Goal: Information Seeking & Learning: Learn about a topic

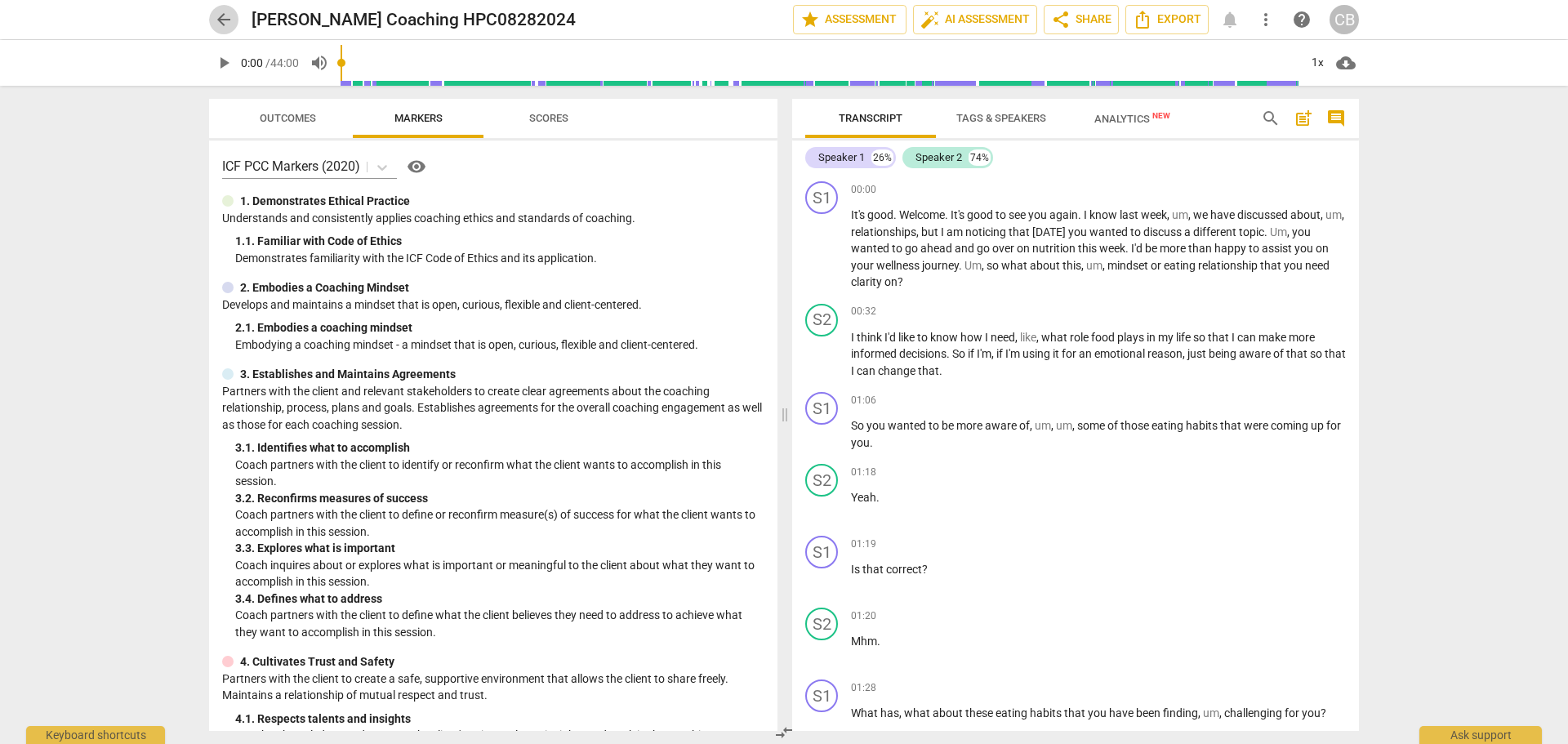
click at [220, 21] on span "arrow_back" at bounding box center [223, 19] width 19 height 19
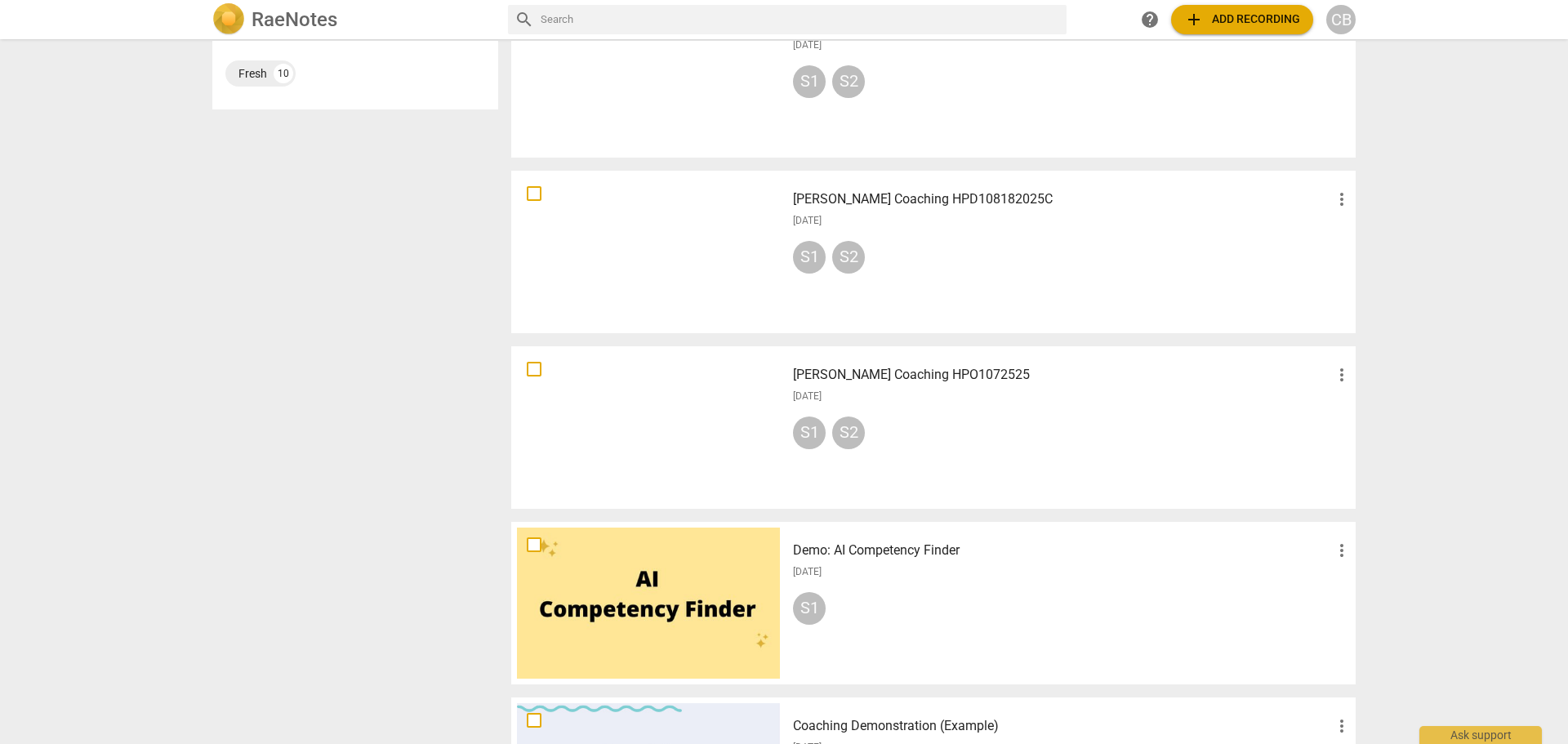
scroll to position [654, 0]
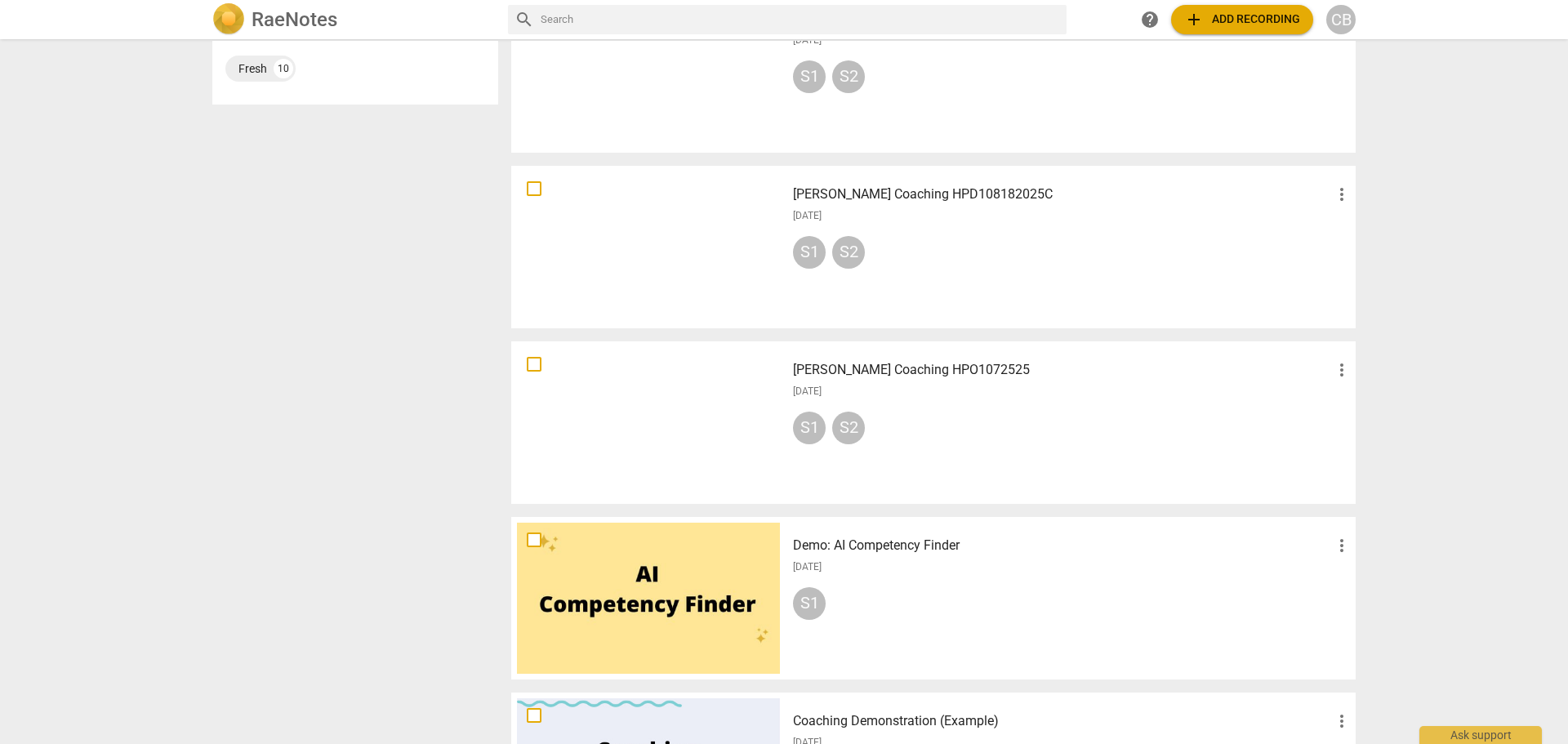
click at [983, 259] on div "S1 S2" at bounding box center [1072, 255] width 559 height 39
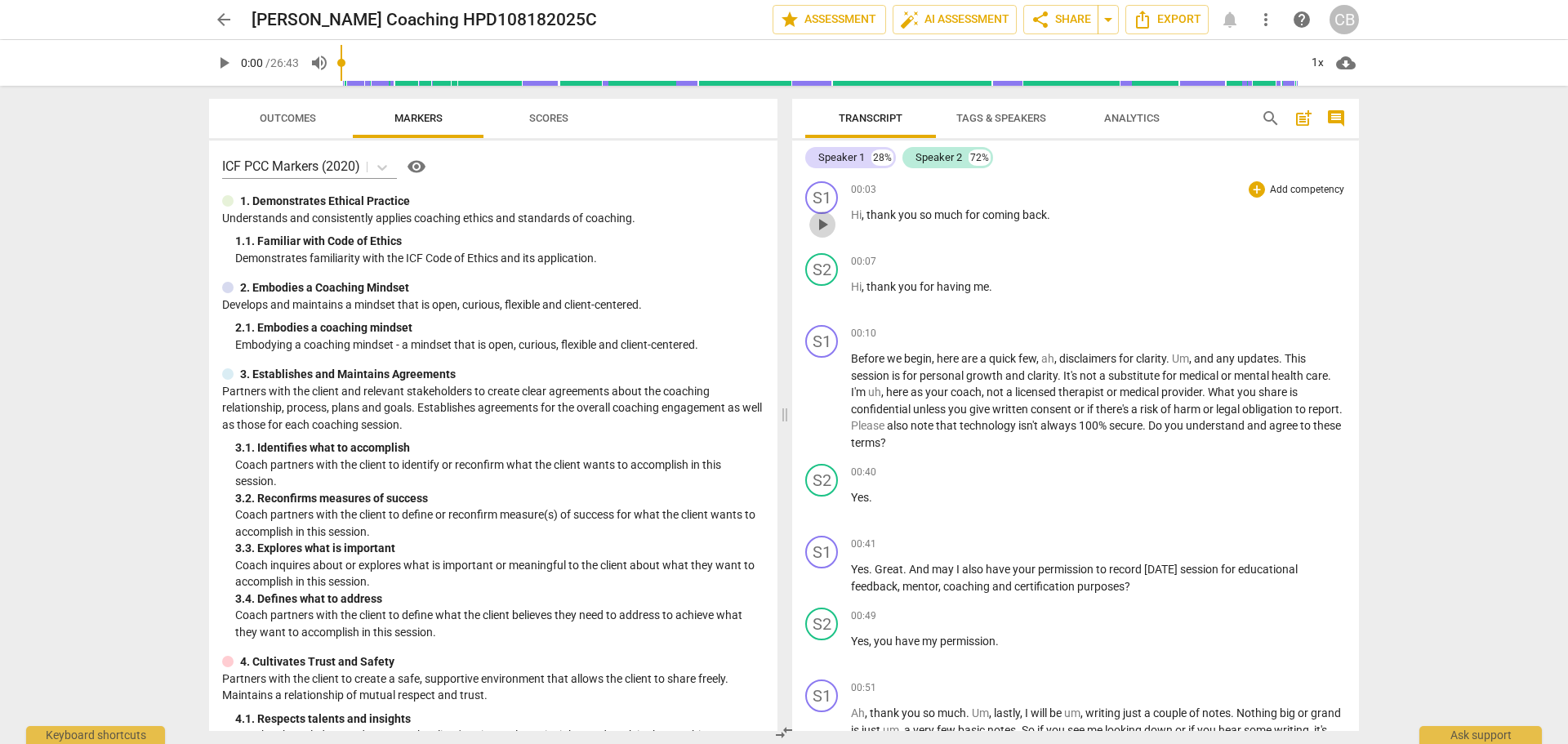
click at [822, 226] on span "play_arrow" at bounding box center [823, 224] width 19 height 19
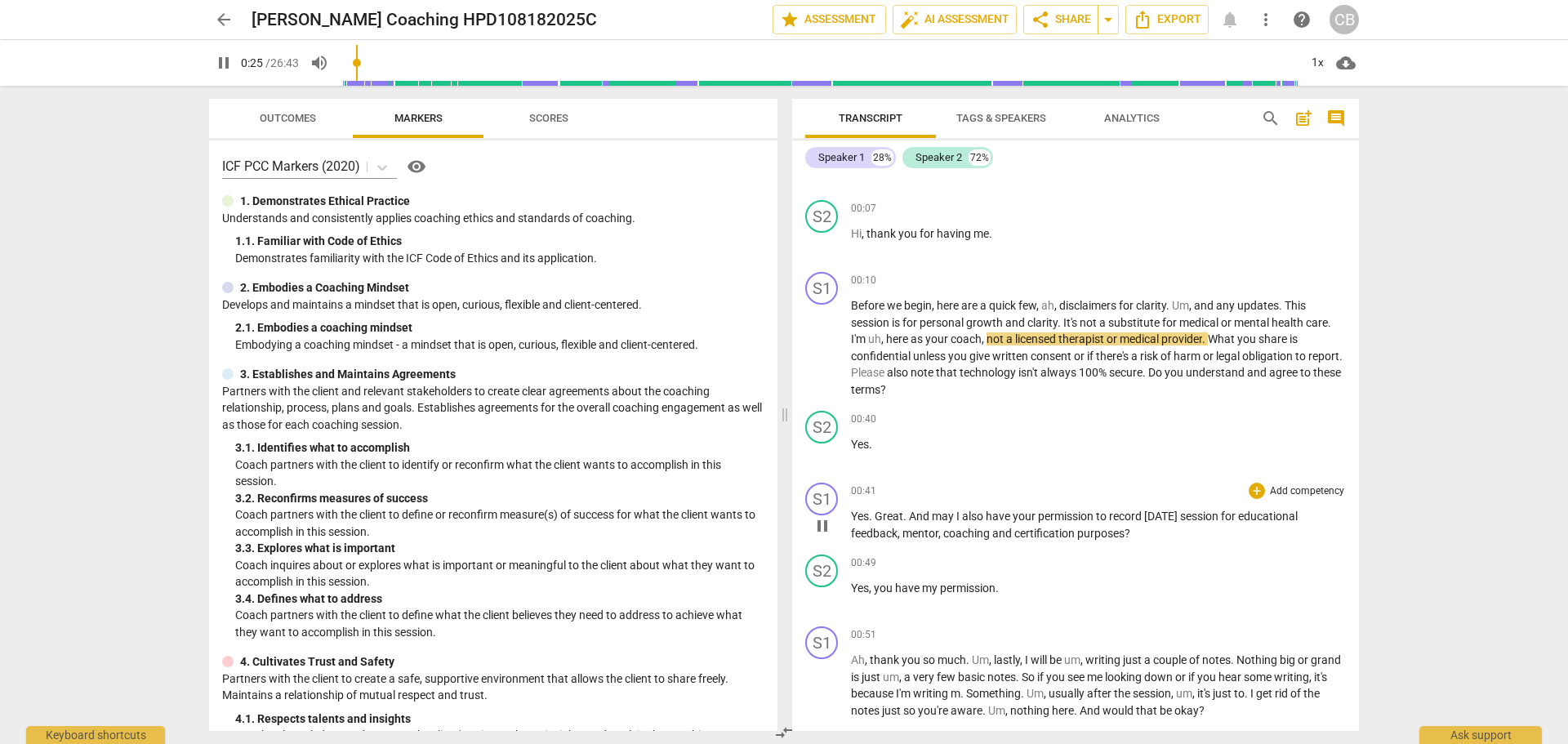
scroll to position [81, 0]
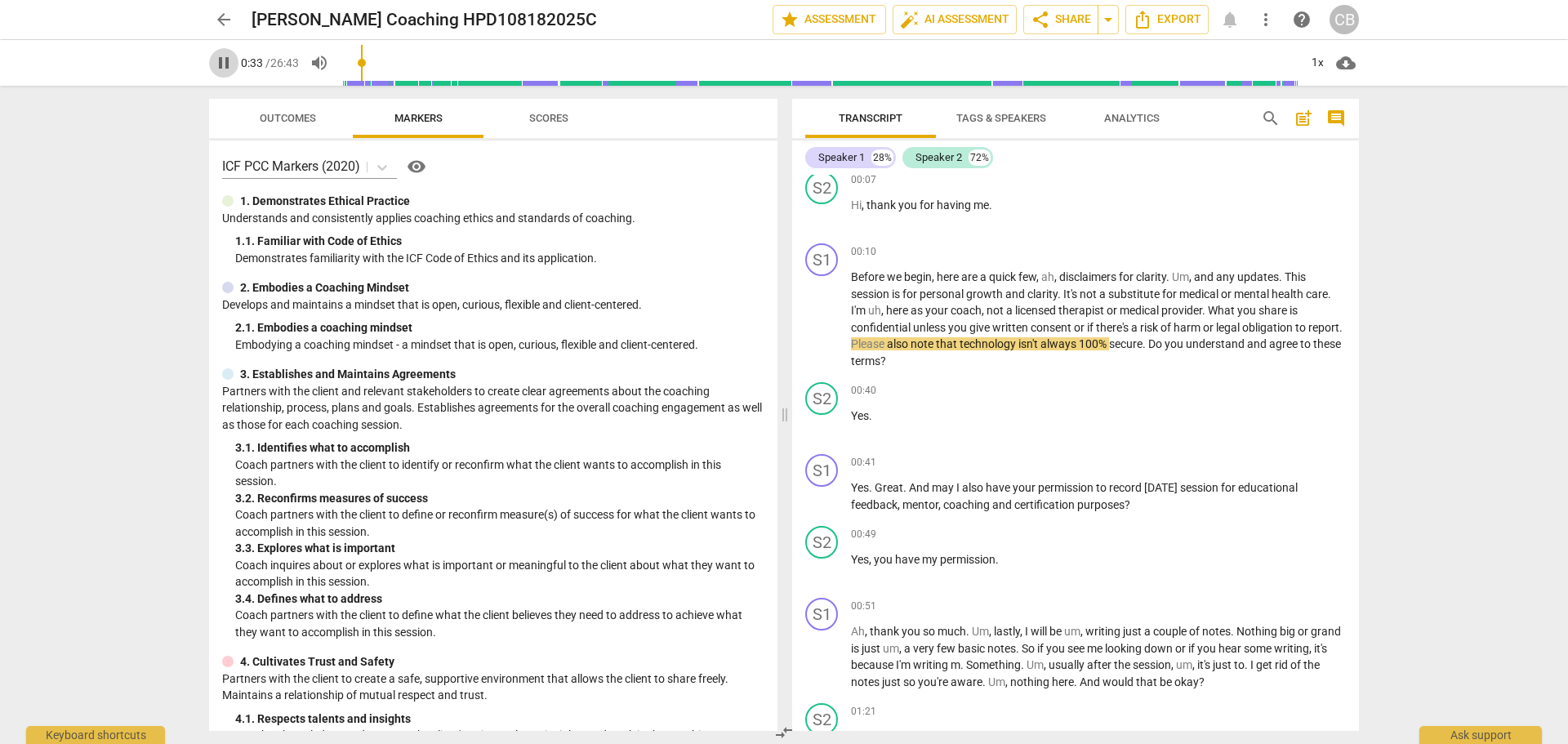
click at [212, 68] on span "pause" at bounding box center [224, 63] width 30 height 19
type input "34"
click at [219, 27] on span "arrow_back" at bounding box center [223, 19] width 19 height 19
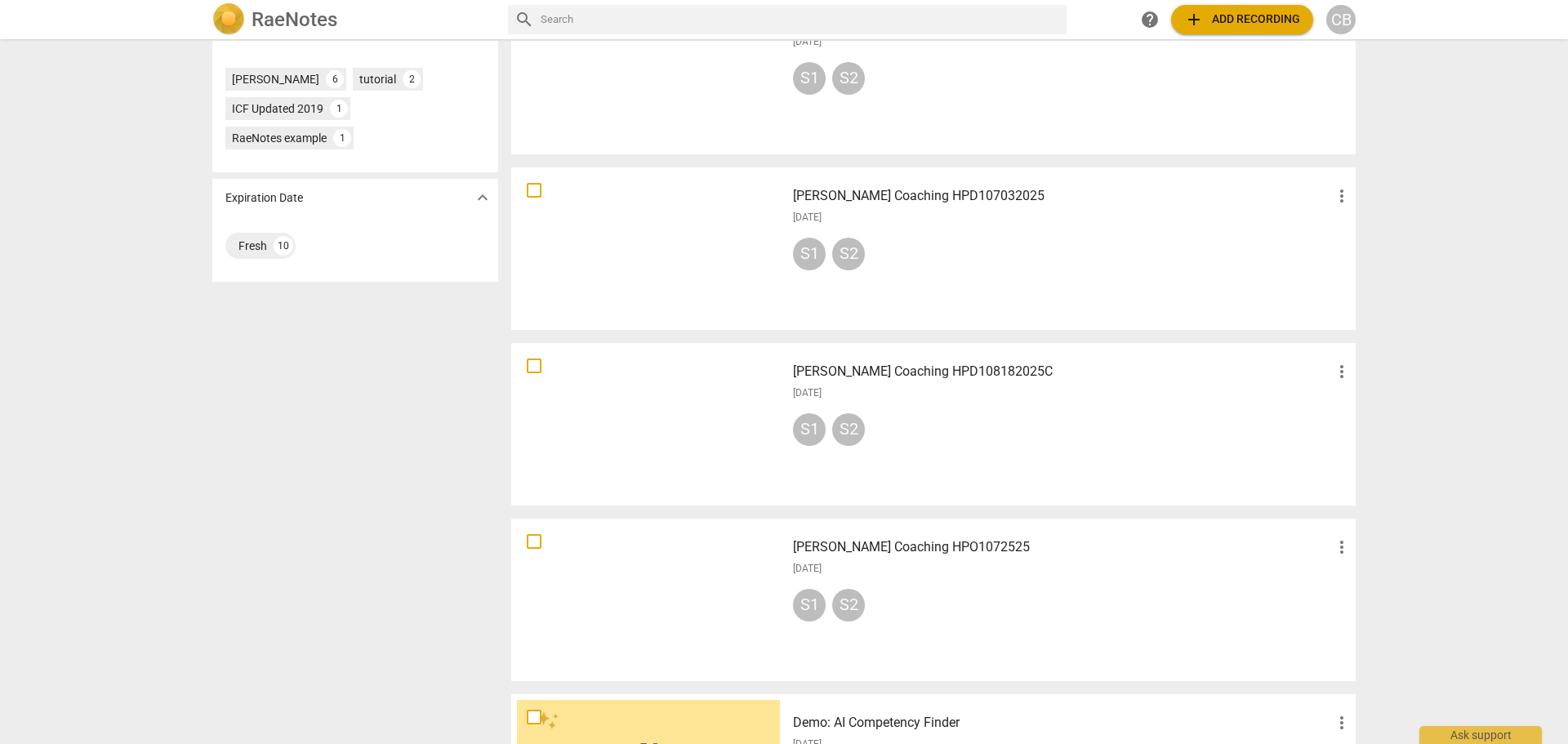
scroll to position [408, 0]
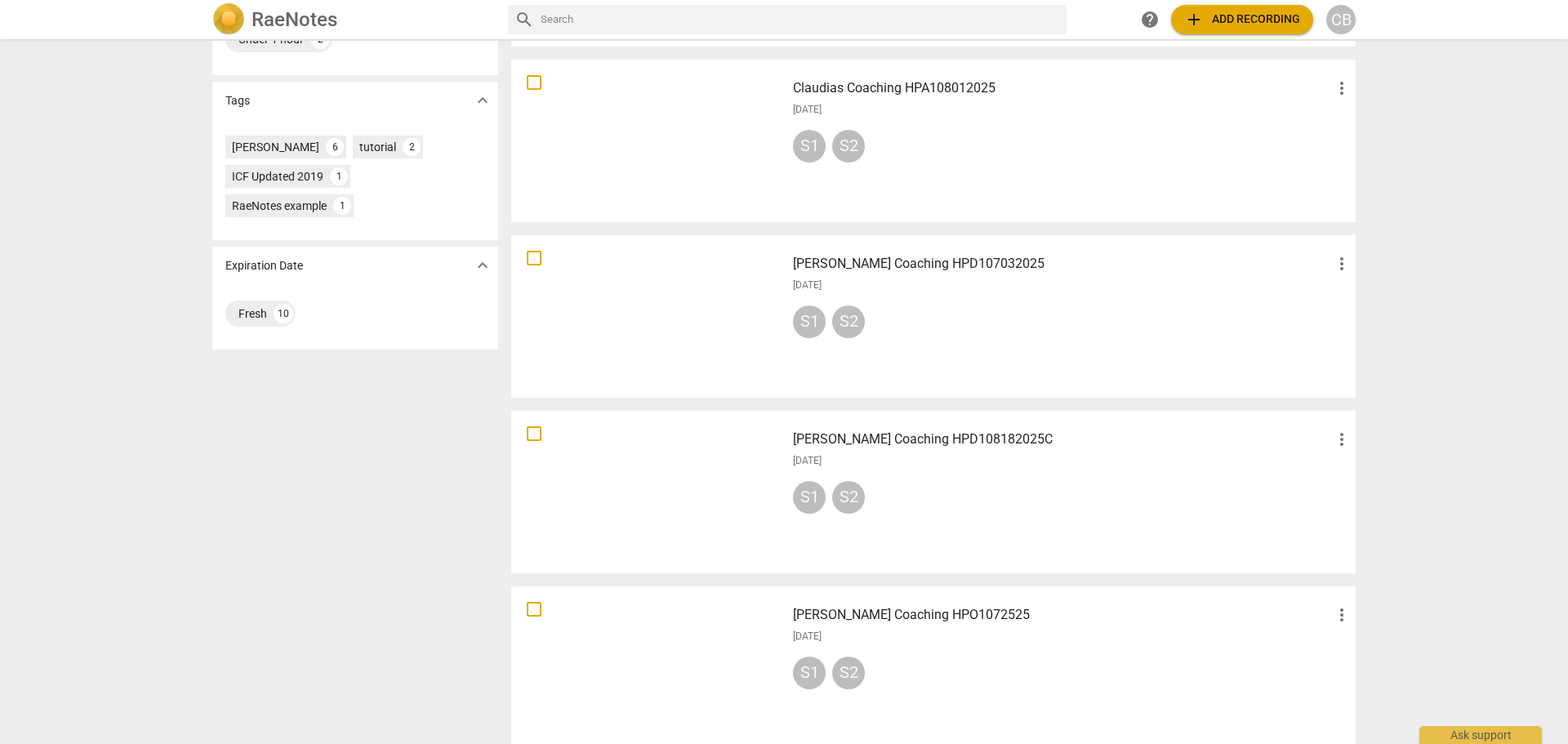
click at [927, 285] on div "[DATE]" at bounding box center [1072, 286] width 559 height 14
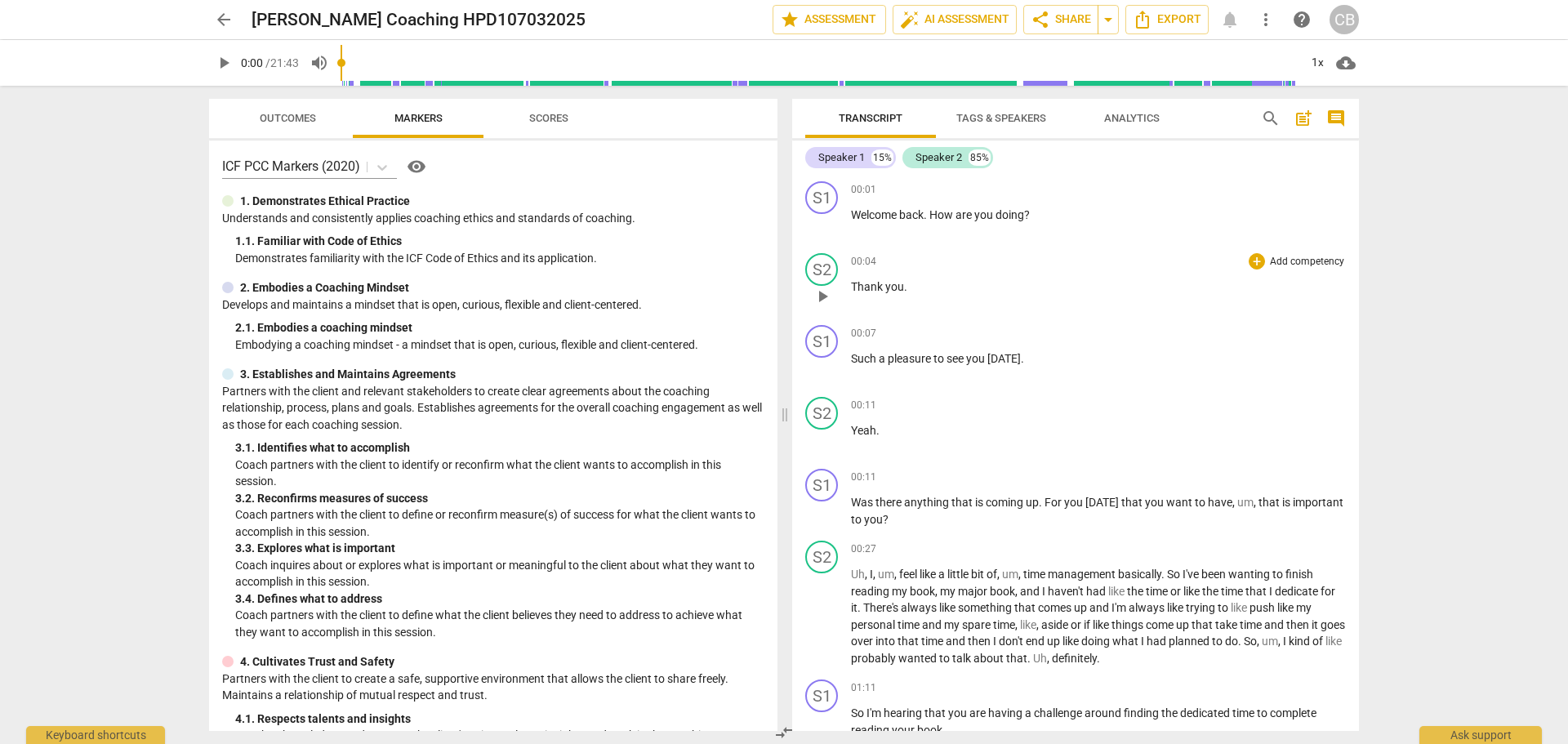
click at [822, 294] on span "play_arrow" at bounding box center [823, 296] width 19 height 19
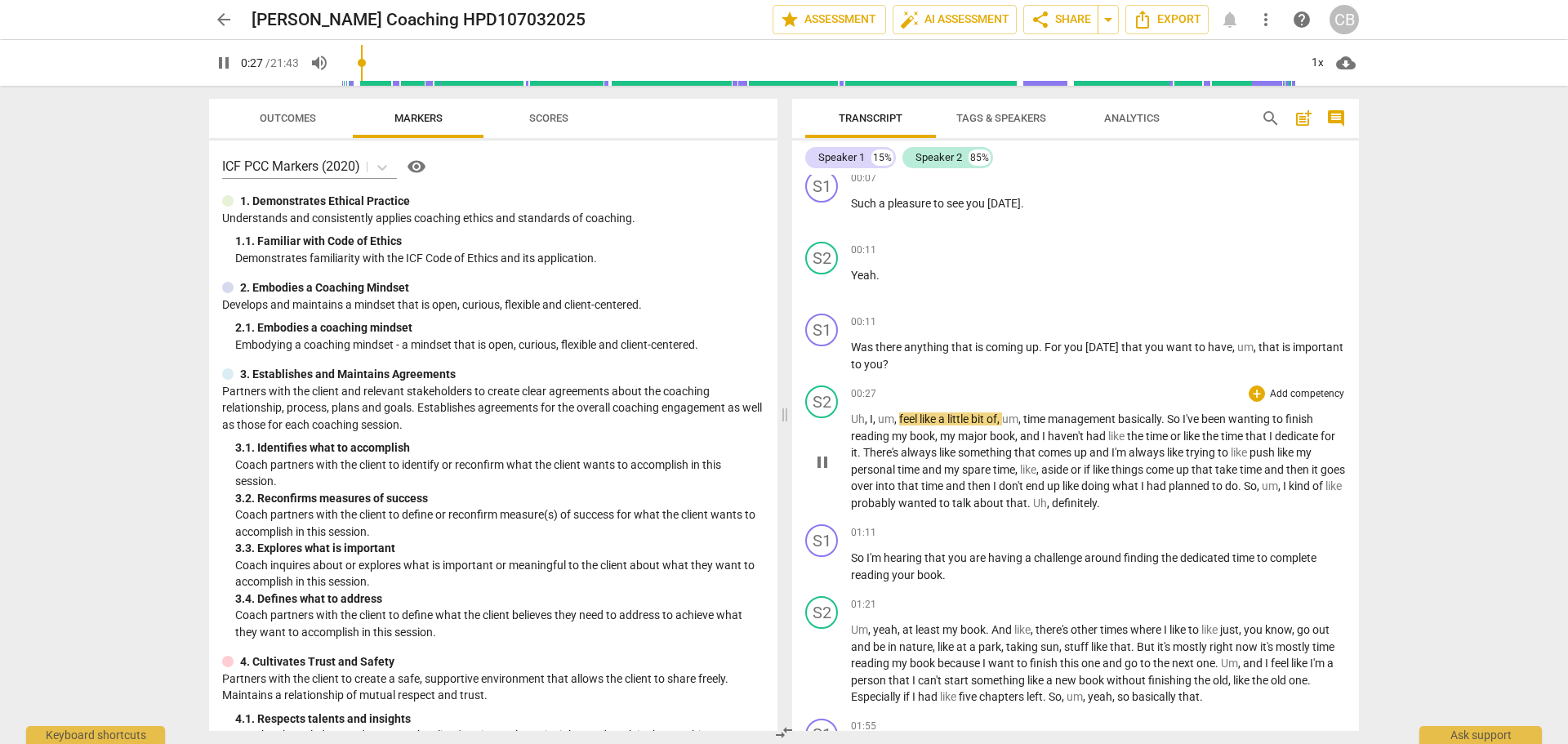
scroll to position [245, 0]
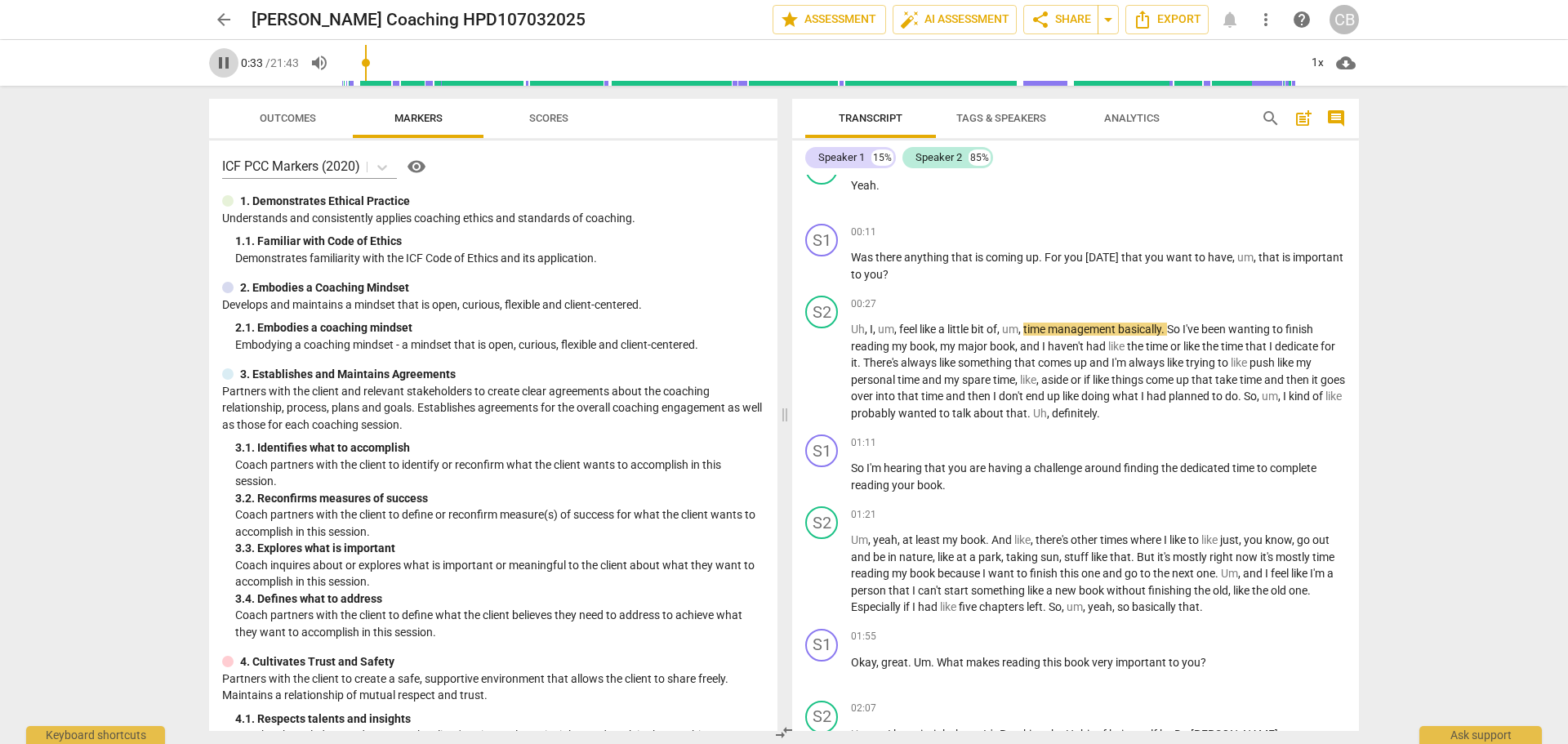
click at [217, 63] on span "pause" at bounding box center [223, 63] width 19 height 19
type input "34"
click at [223, 24] on span "arrow_back" at bounding box center [223, 19] width 19 height 19
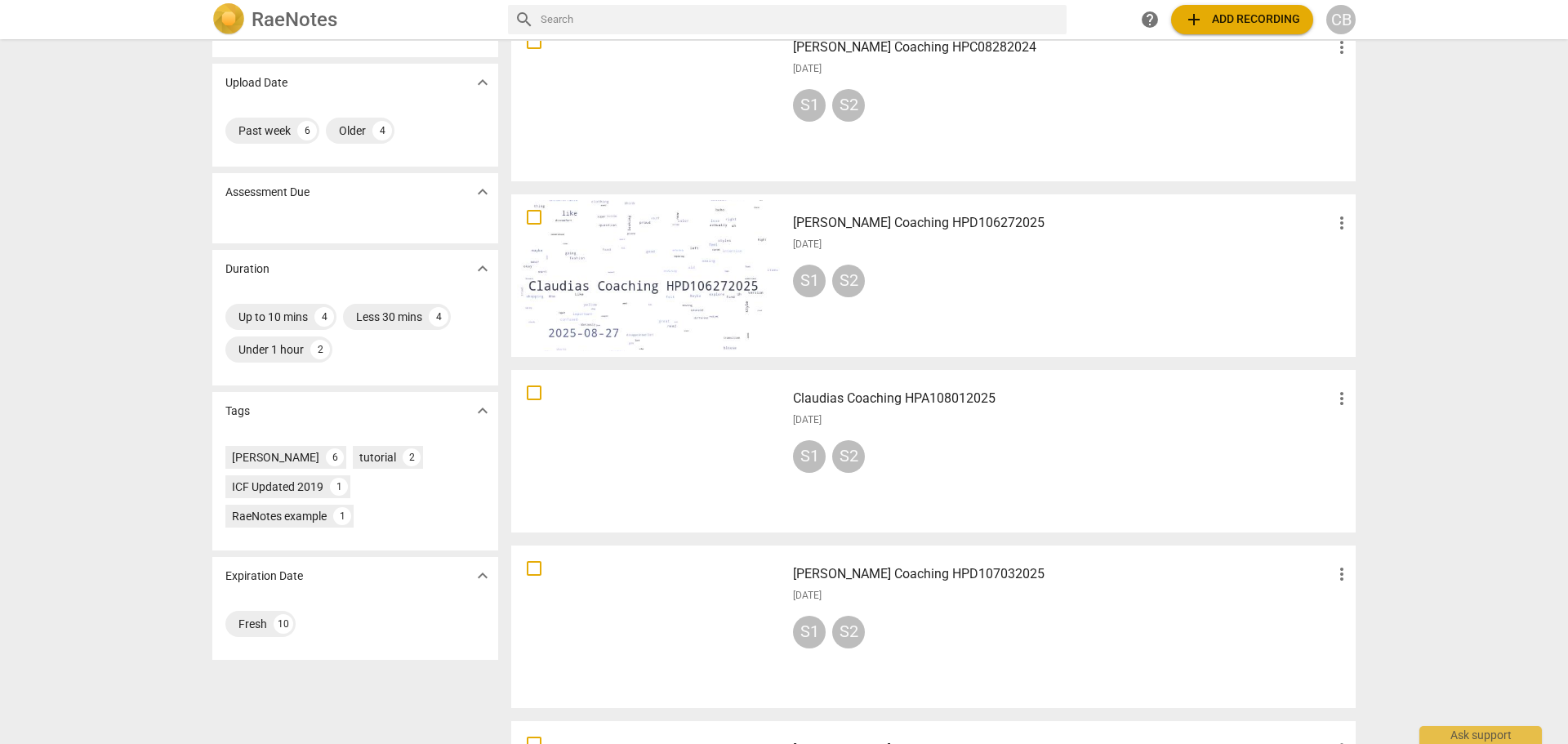
scroll to position [245, 0]
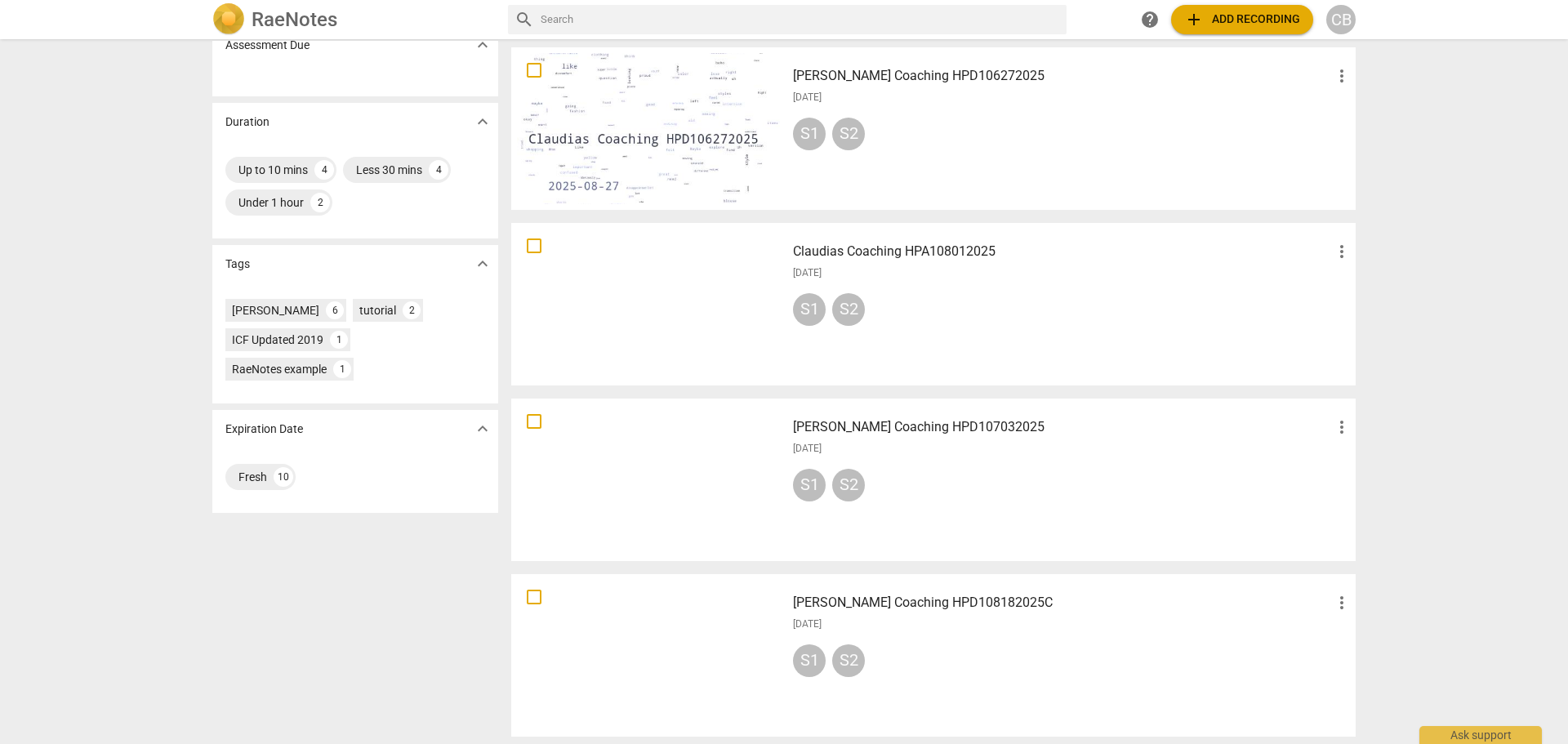
click at [962, 306] on div "S1 S2" at bounding box center [1072, 313] width 559 height 39
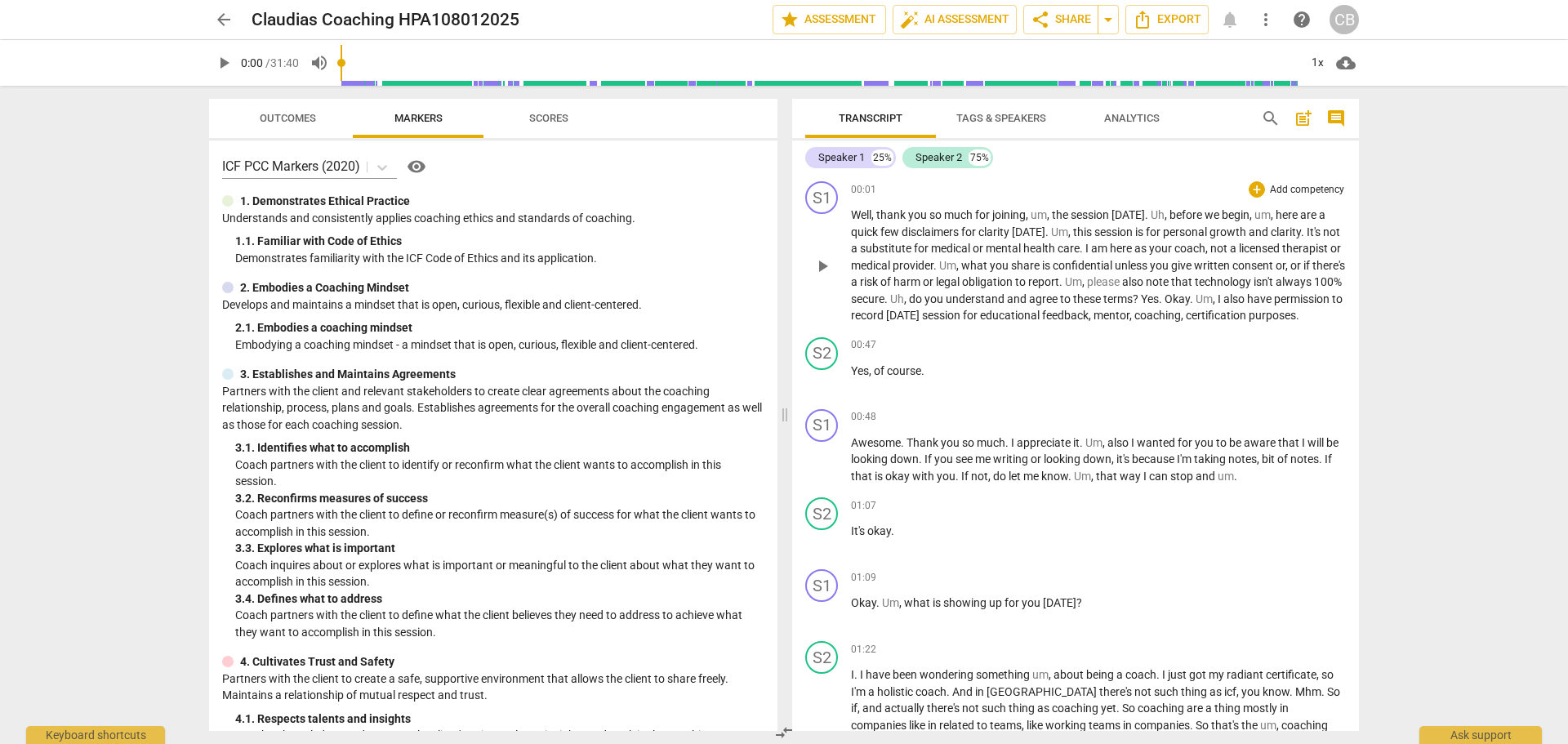
click at [817, 275] on span "play_arrow" at bounding box center [823, 266] width 19 height 19
click at [826, 274] on span "pause" at bounding box center [823, 266] width 19 height 19
click at [822, 550] on span "play_arrow" at bounding box center [823, 541] width 19 height 19
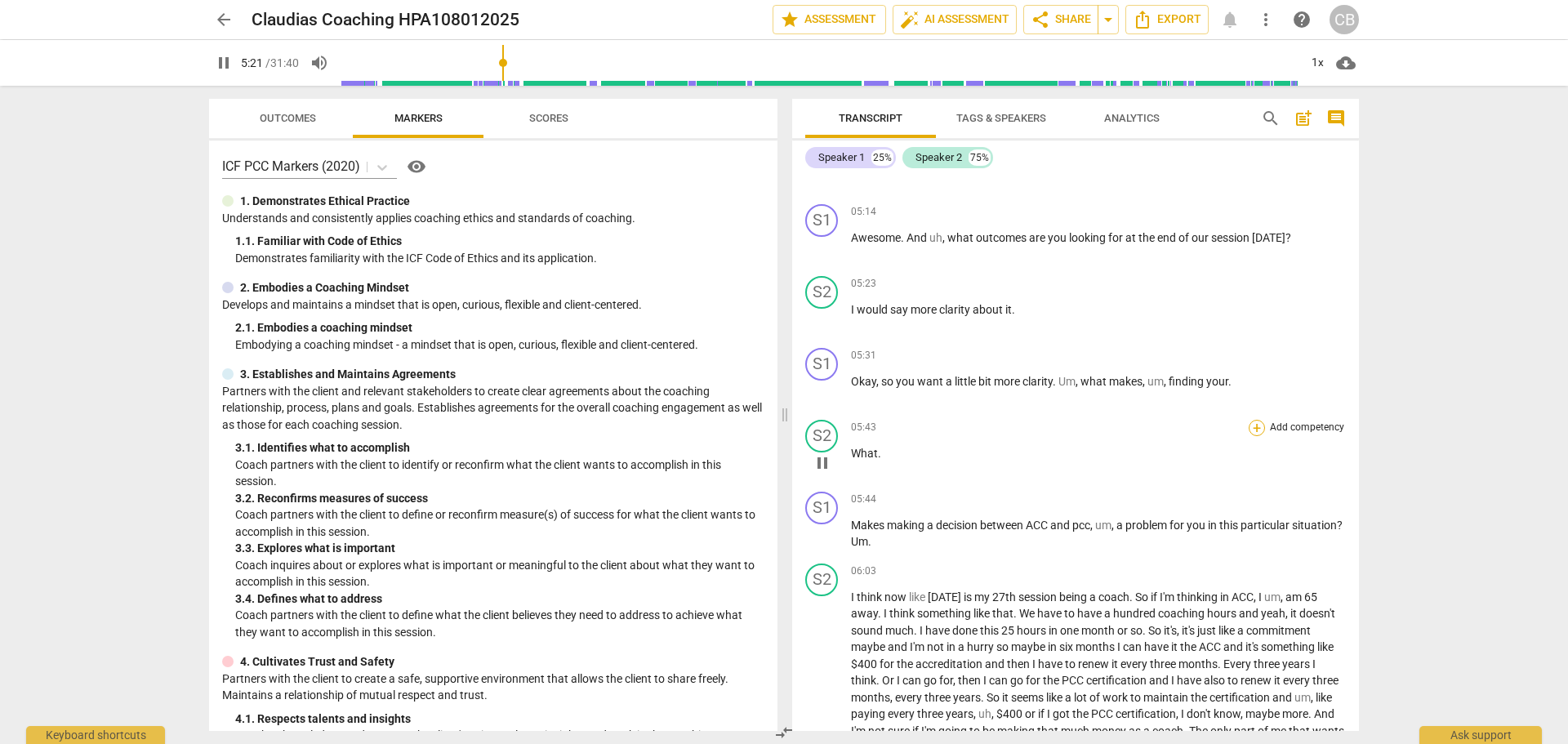
scroll to position [1307, 0]
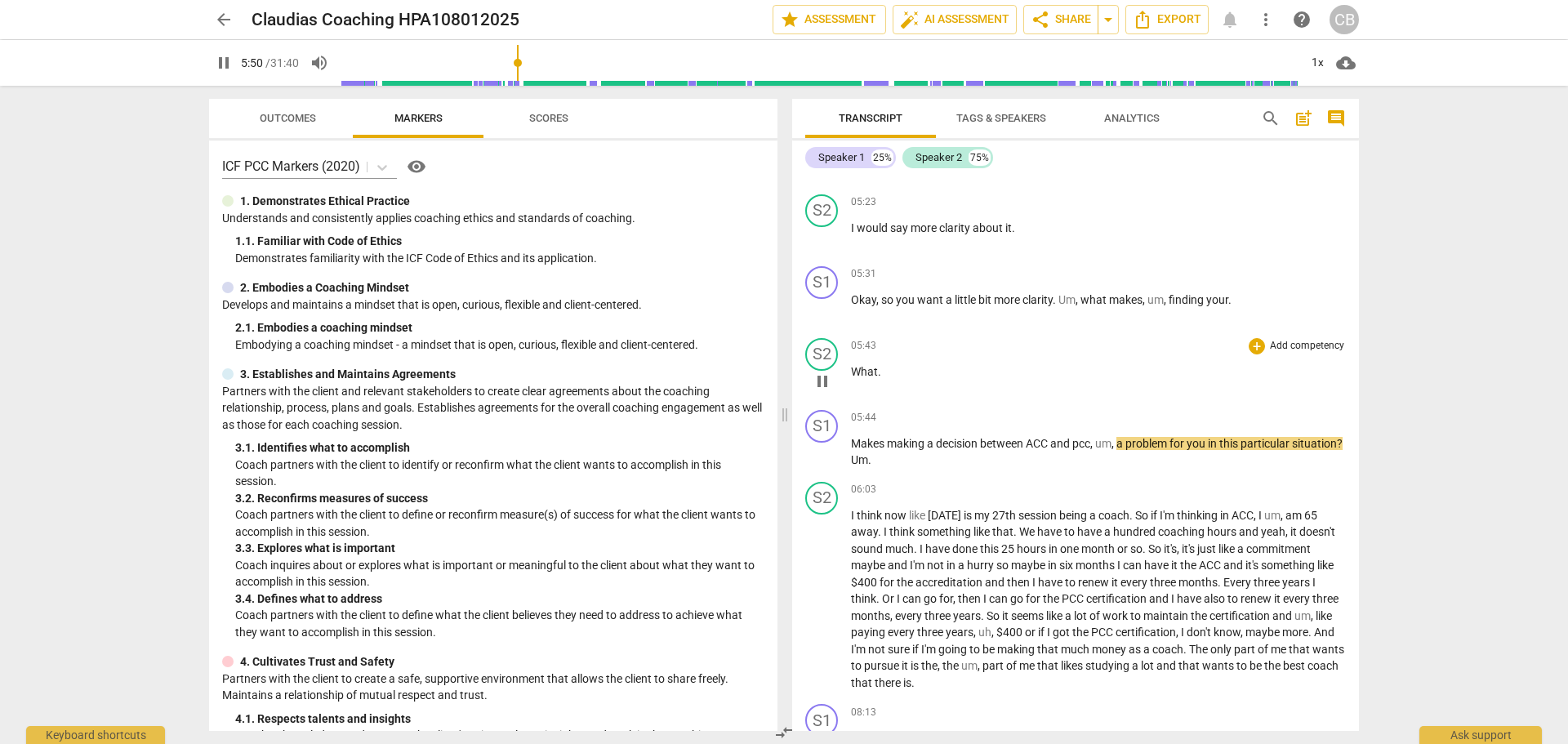
click at [852, 379] on span "What" at bounding box center [864, 372] width 27 height 13
click at [823, 464] on span "pause" at bounding box center [823, 453] width 19 height 19
click at [851, 379] on span "What" at bounding box center [864, 372] width 27 height 13
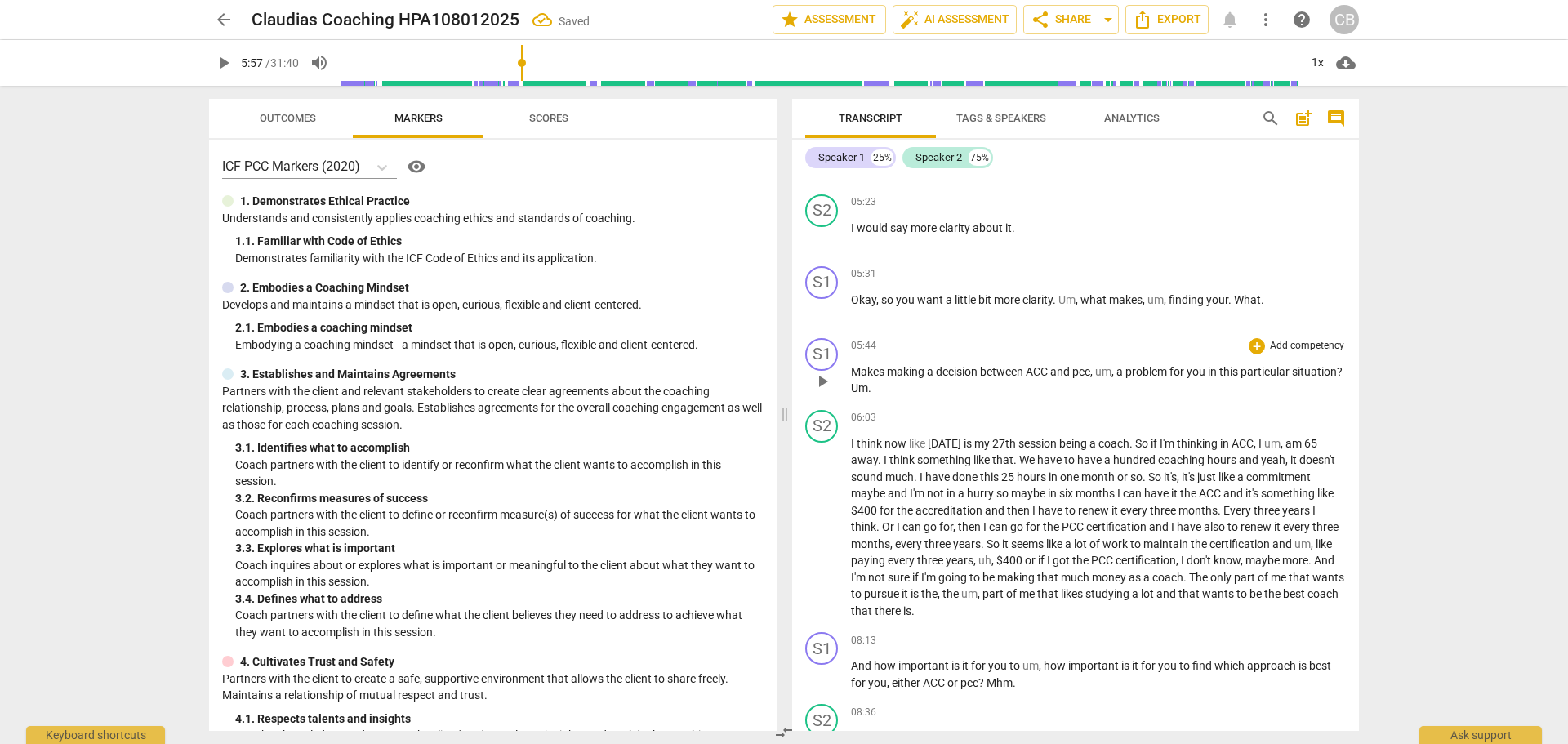
click at [850, 385] on div "S1 play_arrow pause" at bounding box center [828, 367] width 46 height 59
click at [851, 379] on span "Makes" at bounding box center [868, 372] width 36 height 13
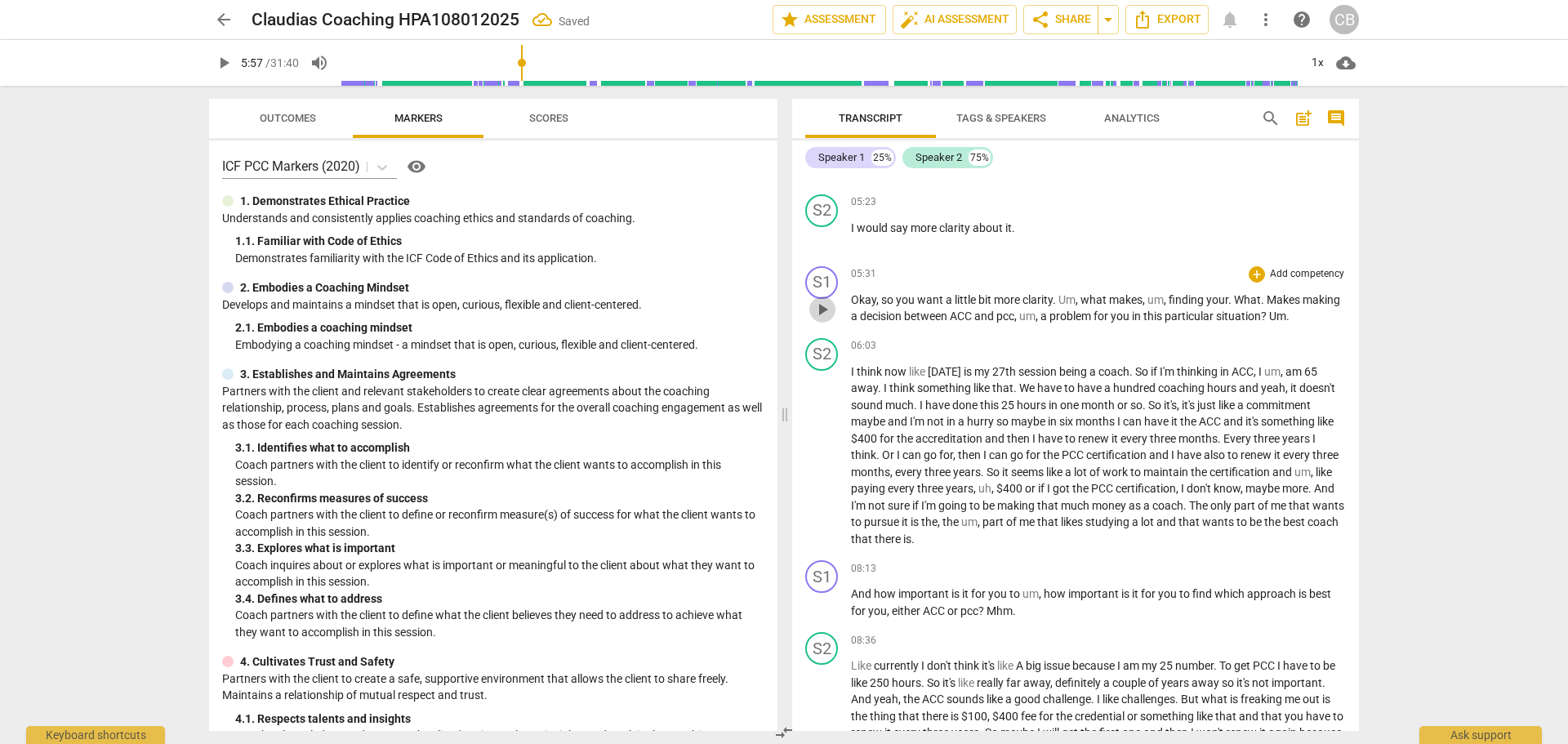
click at [822, 320] on span "play_arrow" at bounding box center [823, 309] width 19 height 19
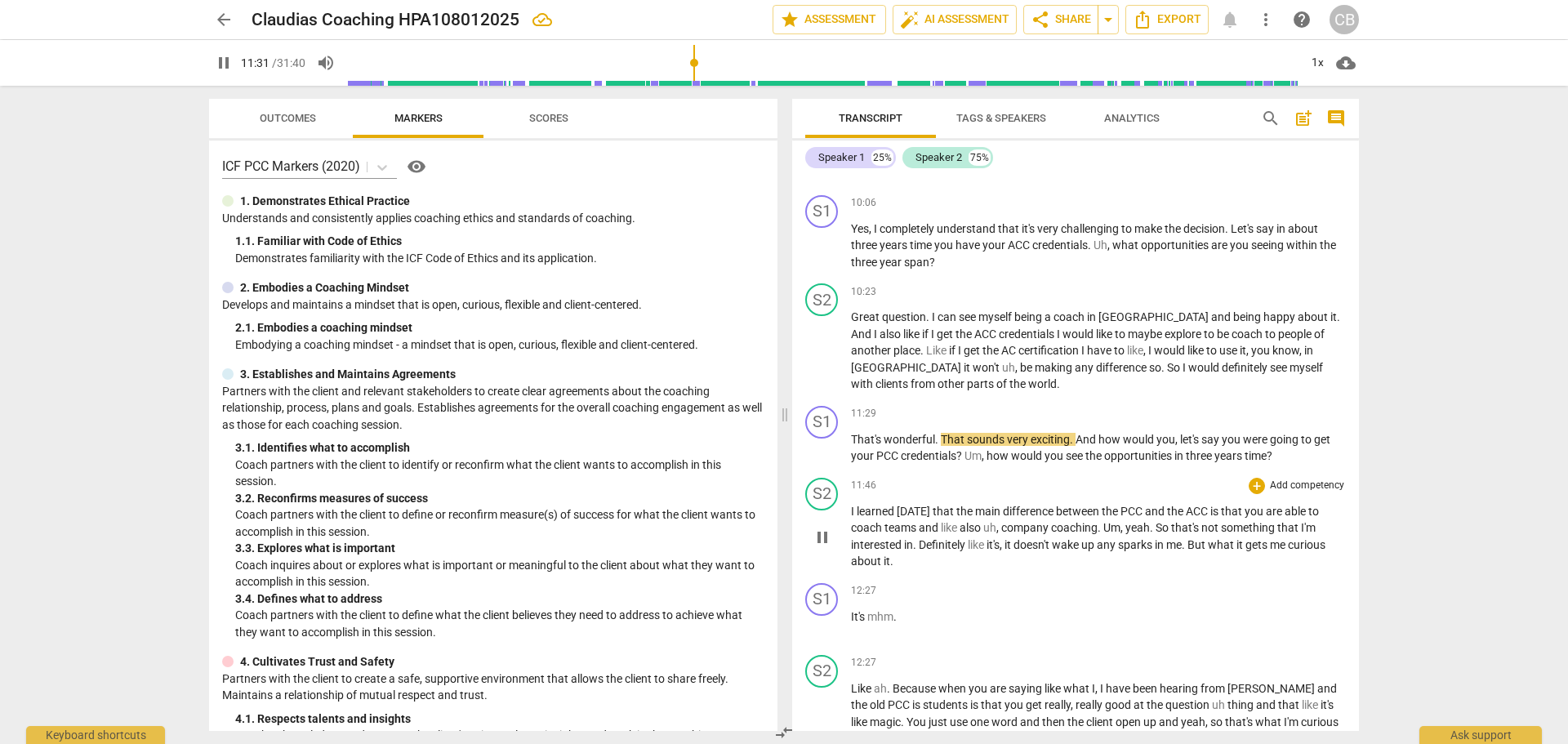
scroll to position [2124, 0]
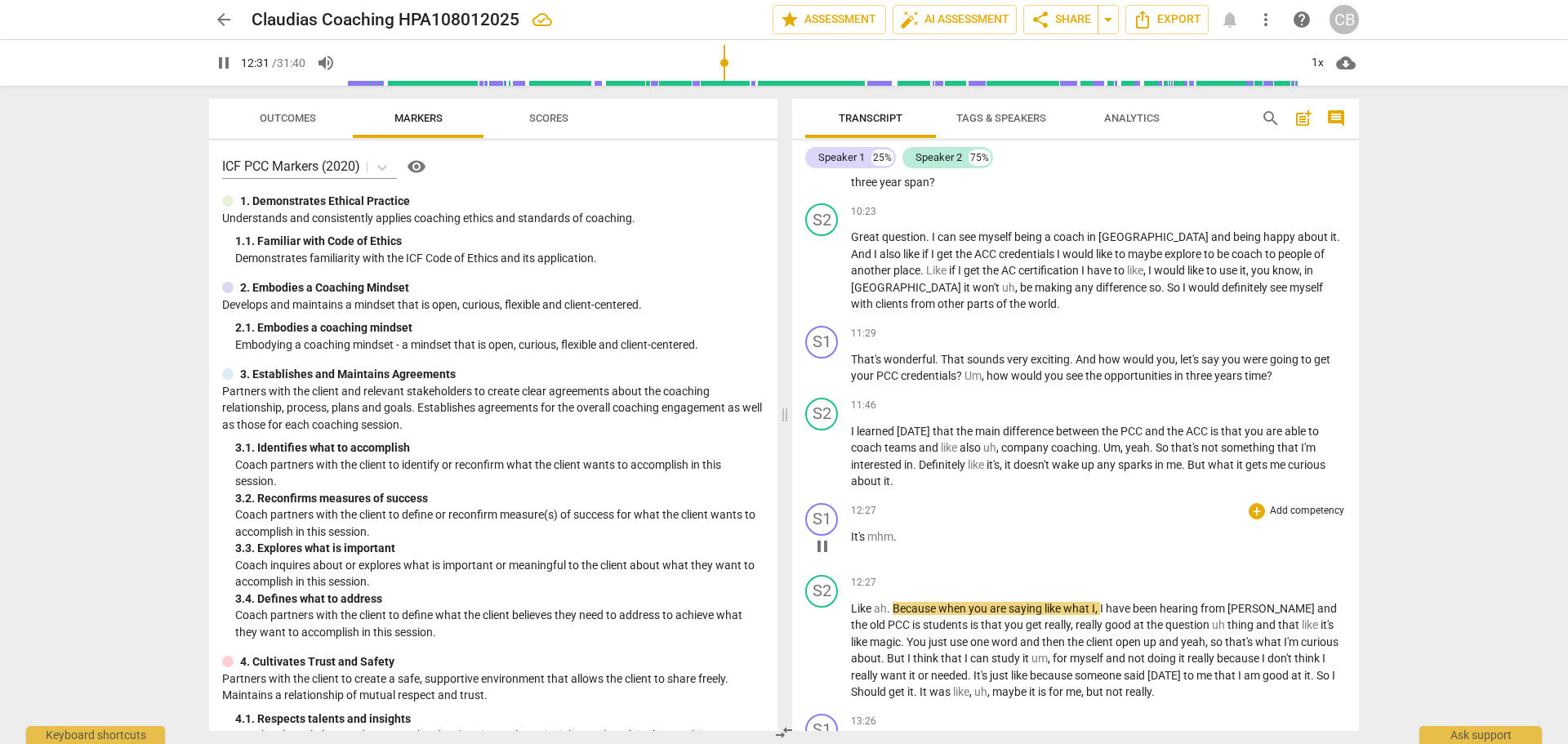
click at [821, 556] on span "pause" at bounding box center [823, 546] width 19 height 19
click at [851, 543] on span "It's" at bounding box center [858, 536] width 17 height 13
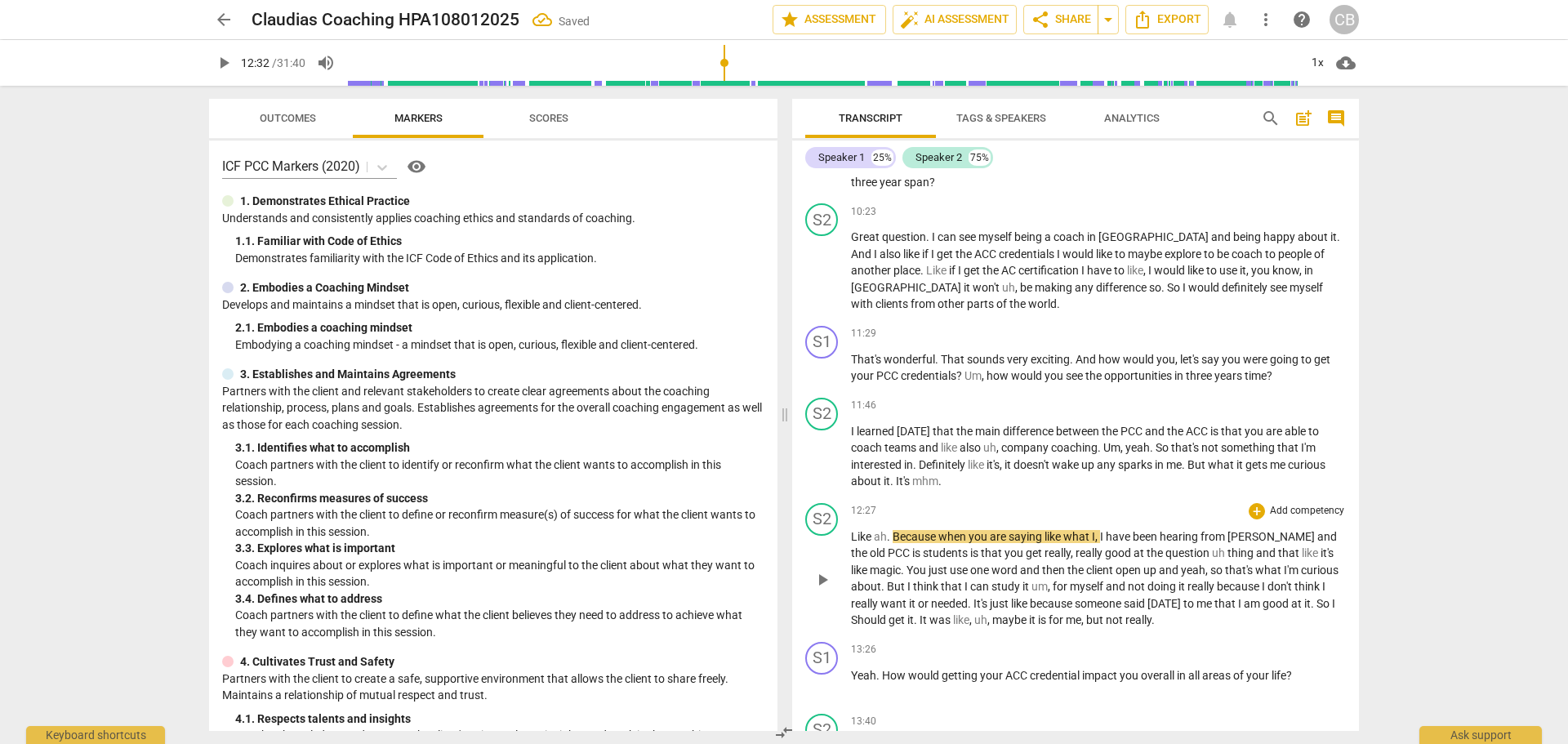
click at [851, 543] on span "Like" at bounding box center [862, 536] width 23 height 13
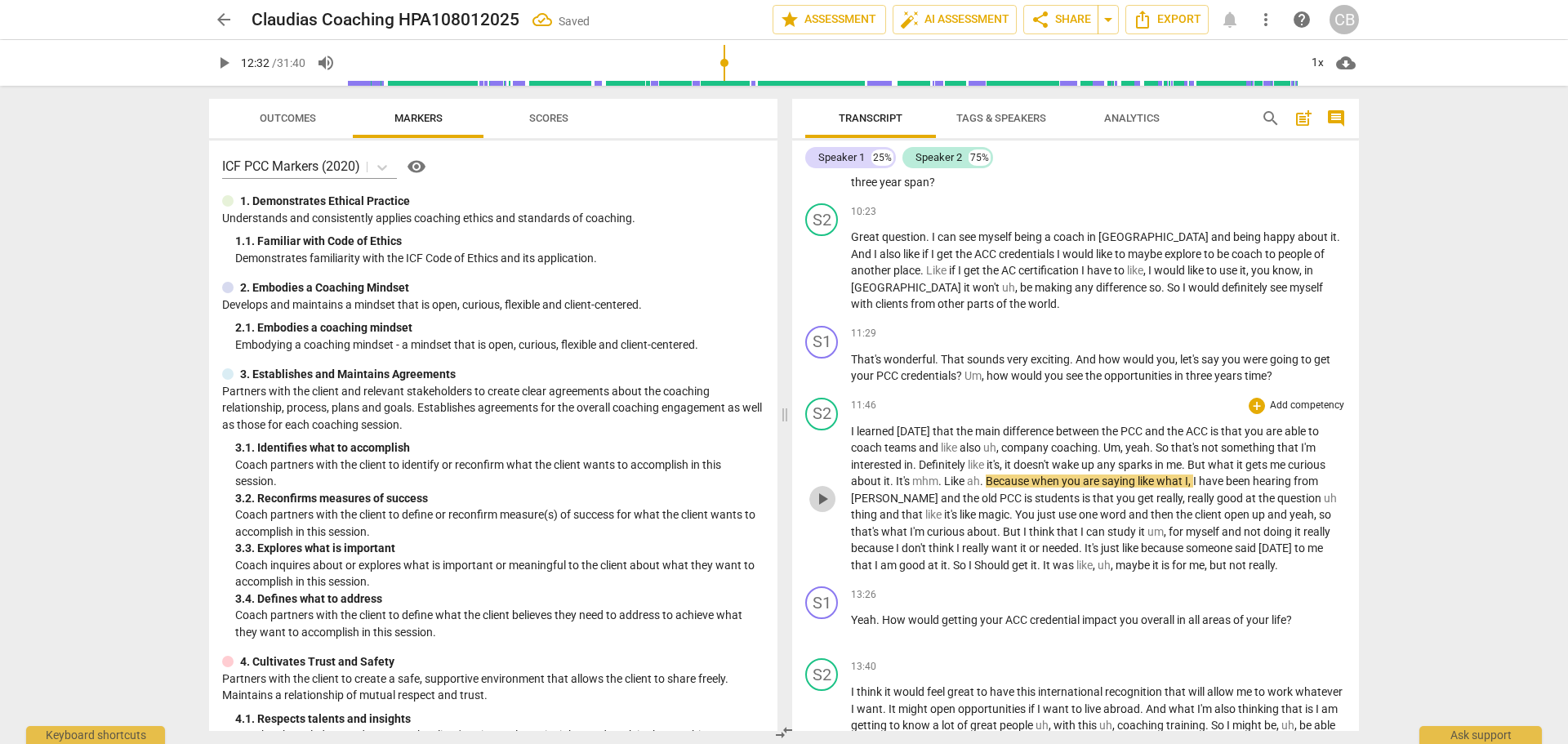
click at [810, 509] on span "play_arrow" at bounding box center [823, 499] width 26 height 19
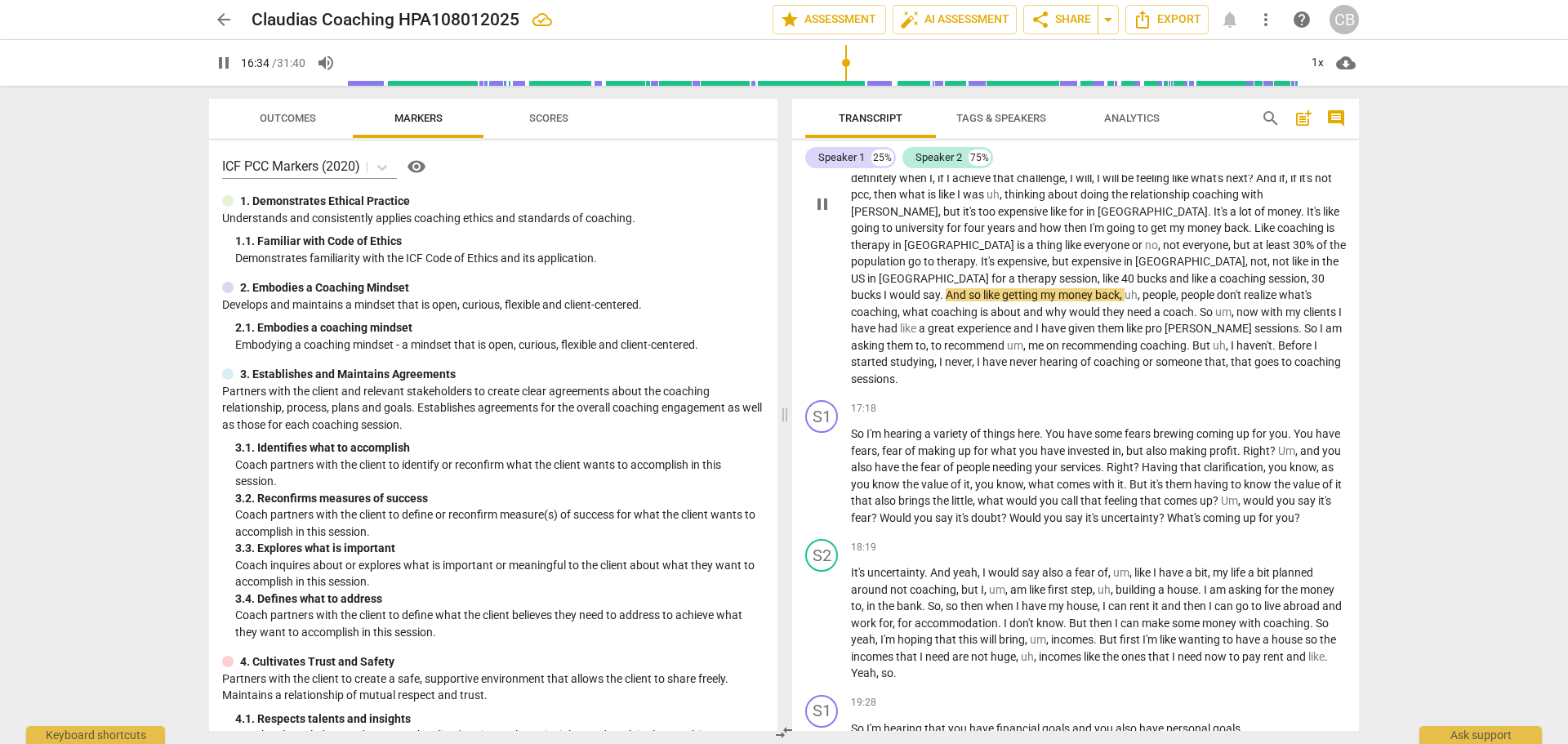
scroll to position [2770, 0]
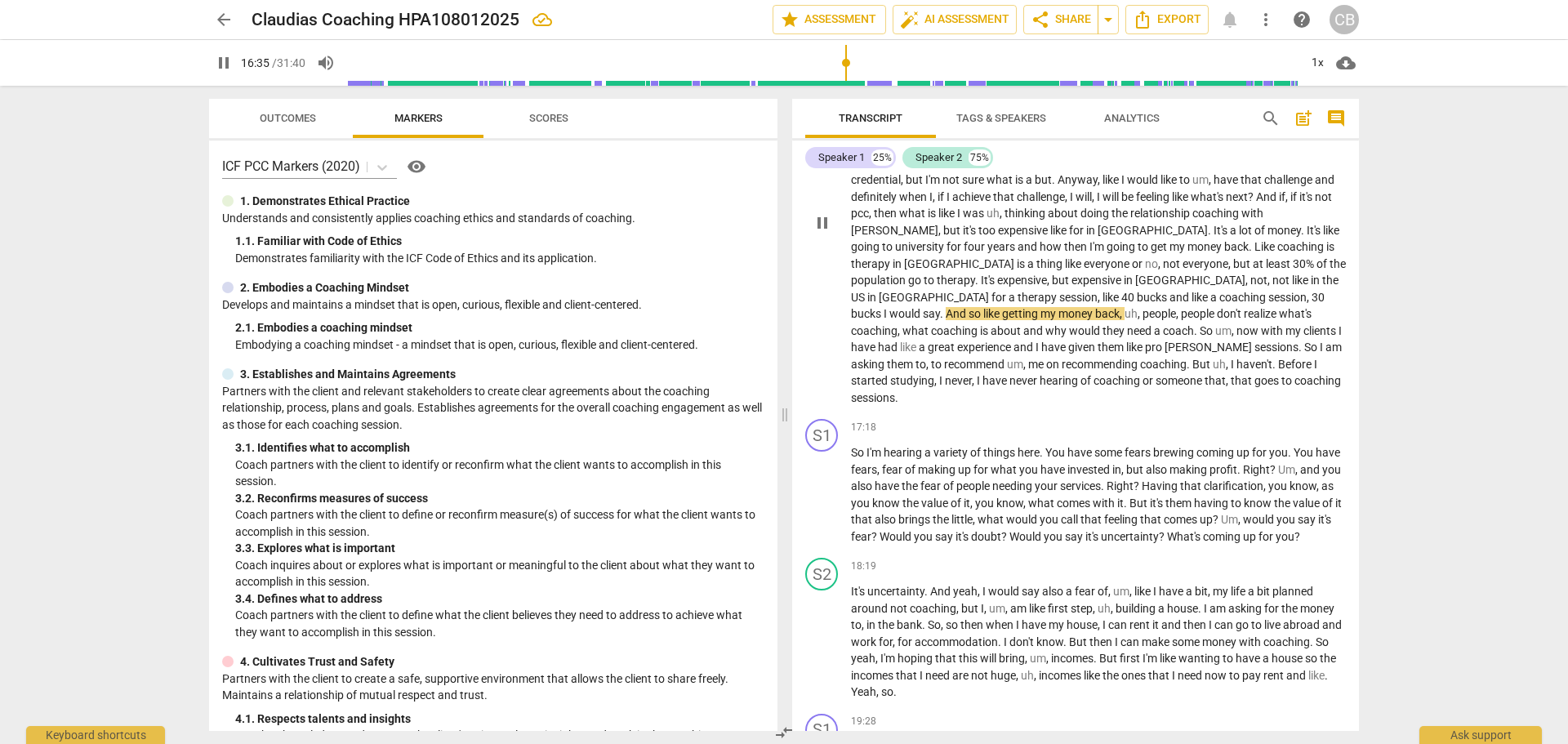
click at [828, 232] on span "pause" at bounding box center [823, 223] width 19 height 19
click at [822, 503] on span "play_arrow" at bounding box center [823, 496] width 19 height 19
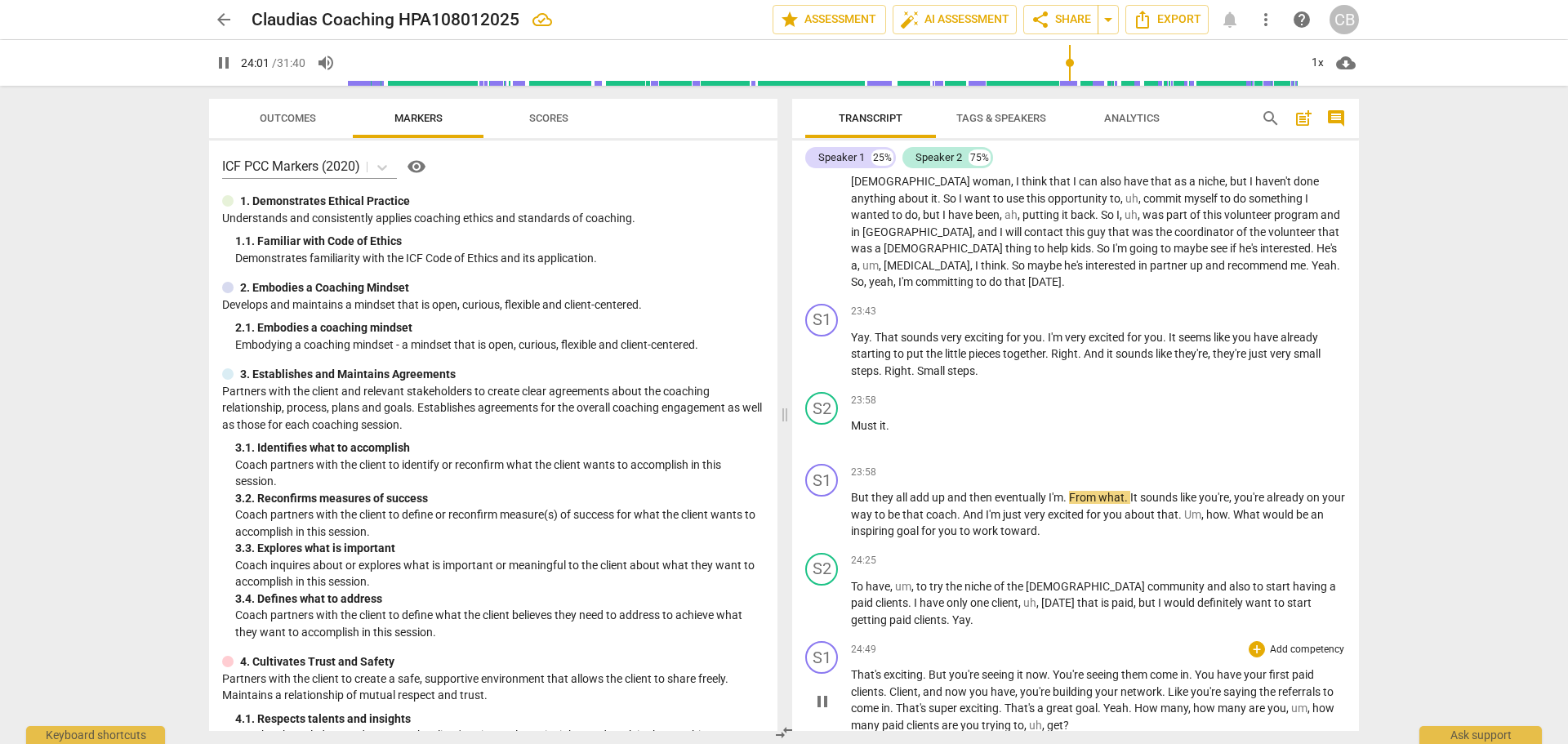
scroll to position [3996, 0]
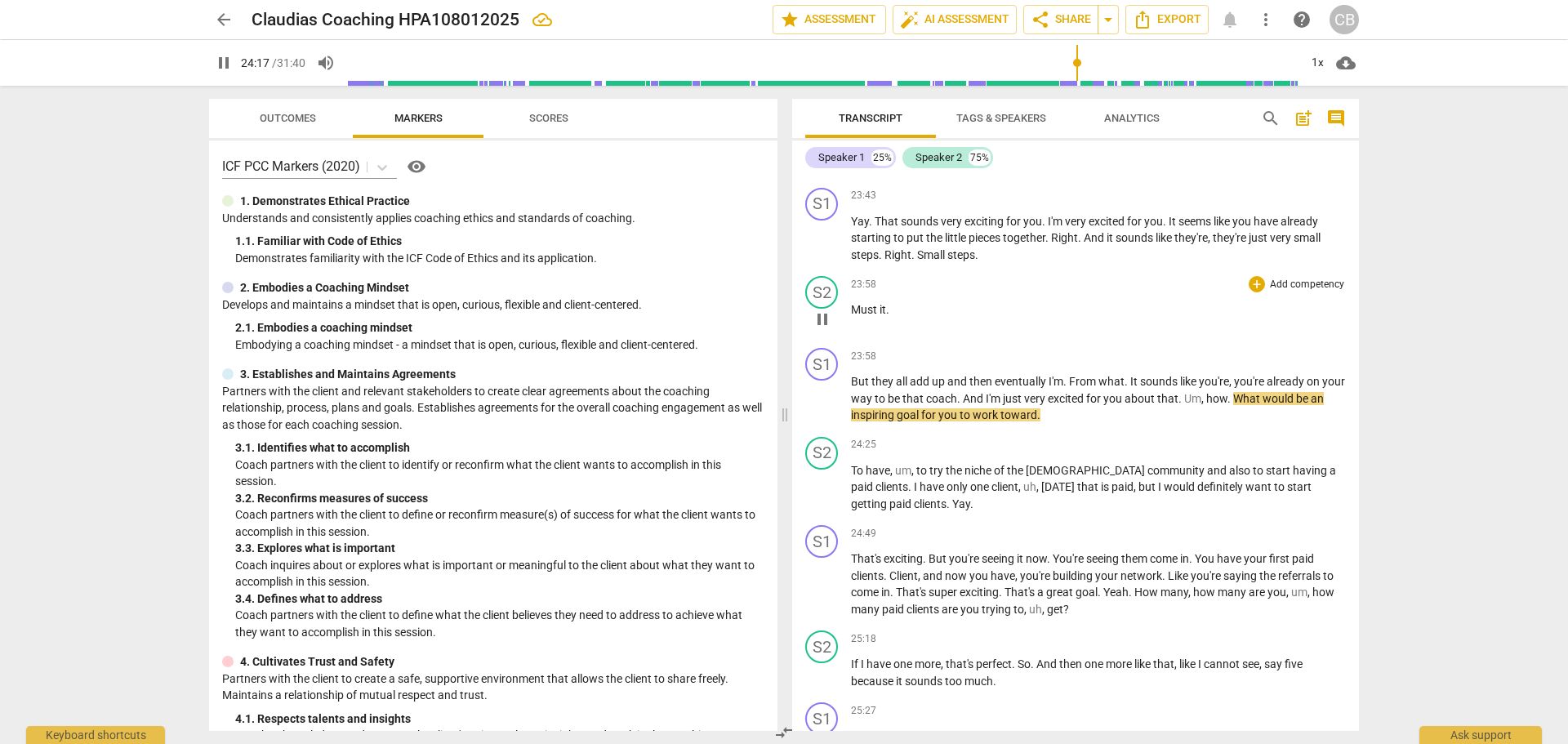
click at [823, 324] on span "pause" at bounding box center [823, 319] width 19 height 19
click at [851, 308] on span "Must" at bounding box center [865, 309] width 29 height 13
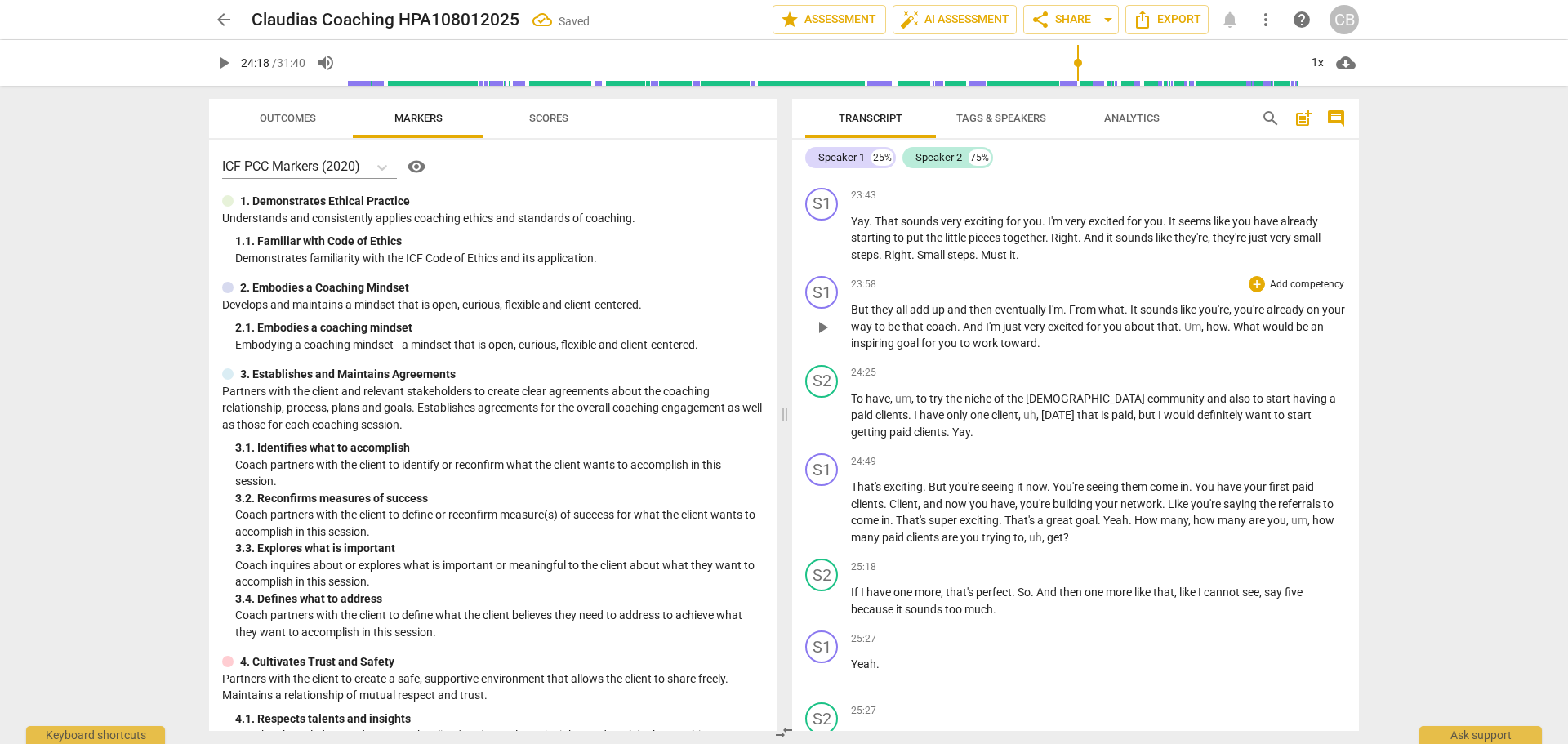
click at [852, 310] on span "But" at bounding box center [860, 309] width 20 height 13
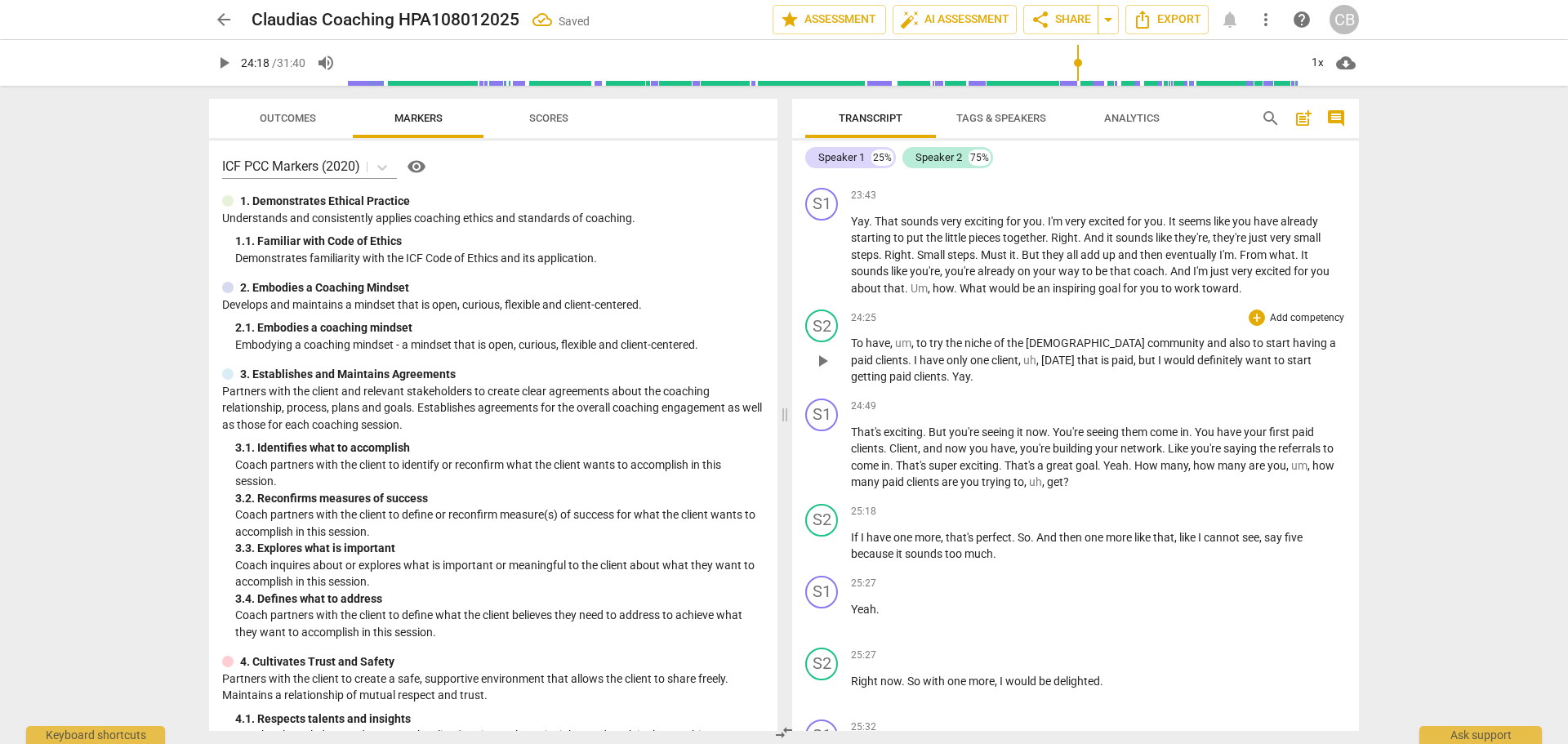
click at [831, 361] on span "play_arrow" at bounding box center [823, 361] width 19 height 19
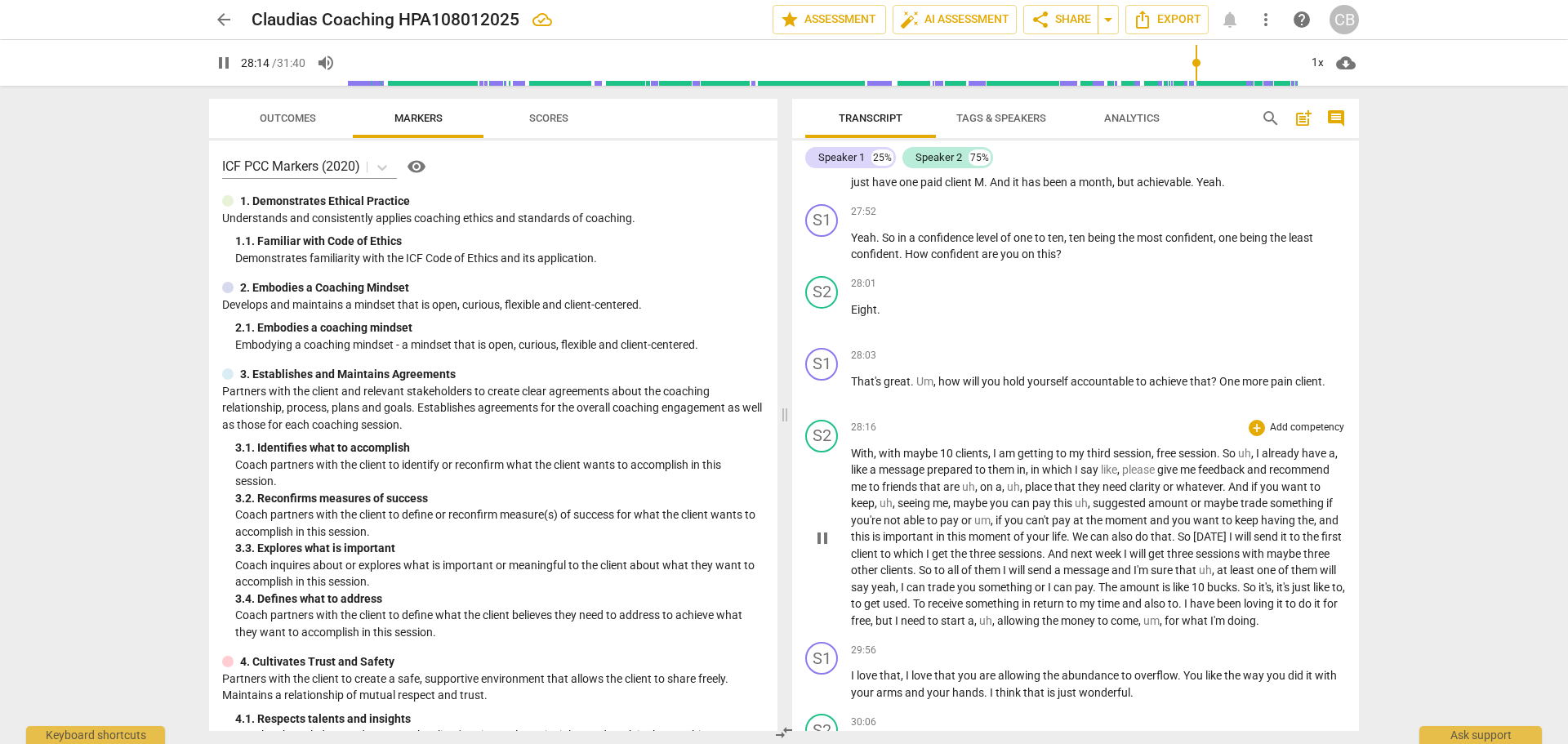
scroll to position [5303, 0]
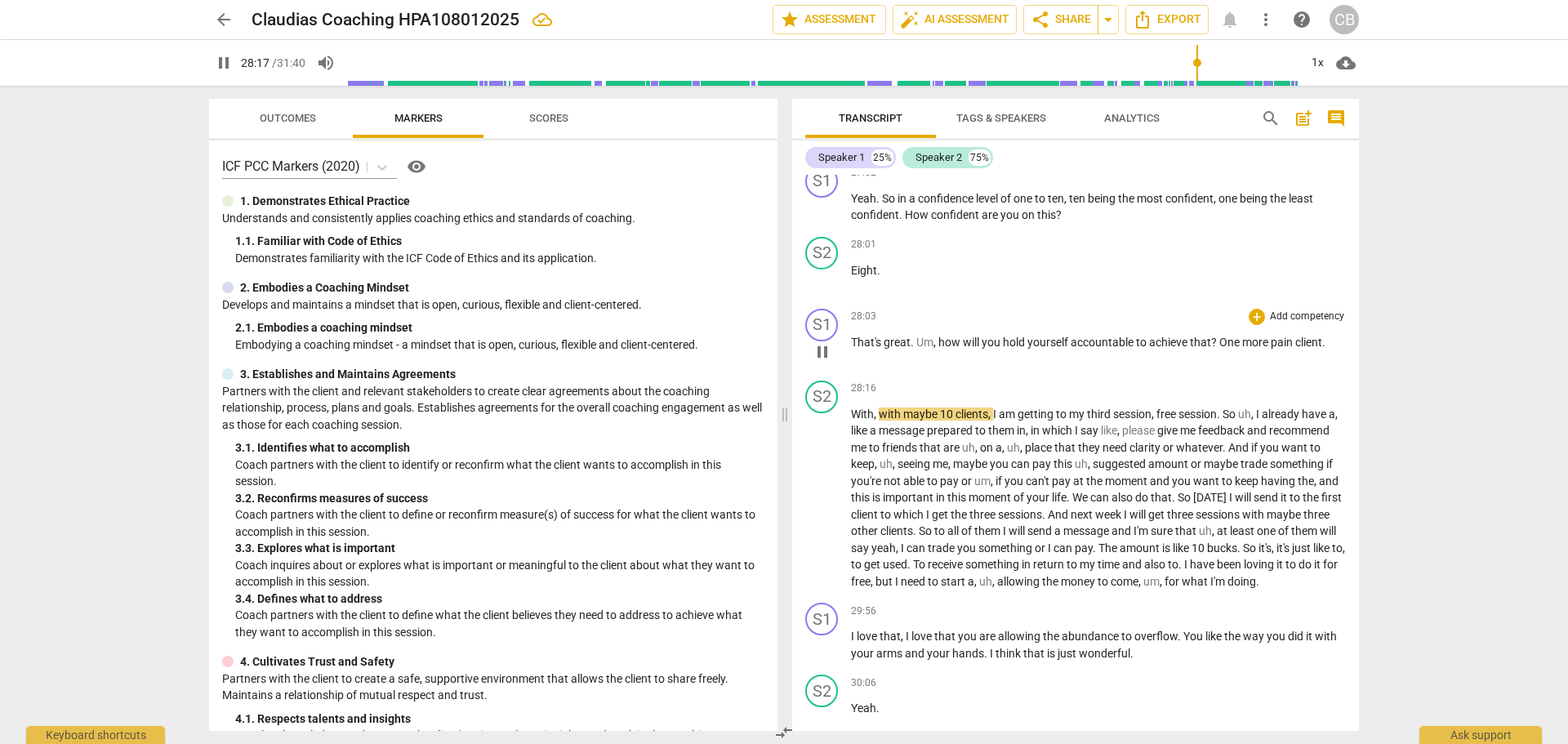
click at [1296, 349] on span "pain" at bounding box center [1283, 342] width 25 height 13
type input "1699"
click at [1225, 349] on span "One" at bounding box center [1231, 342] width 23 height 13
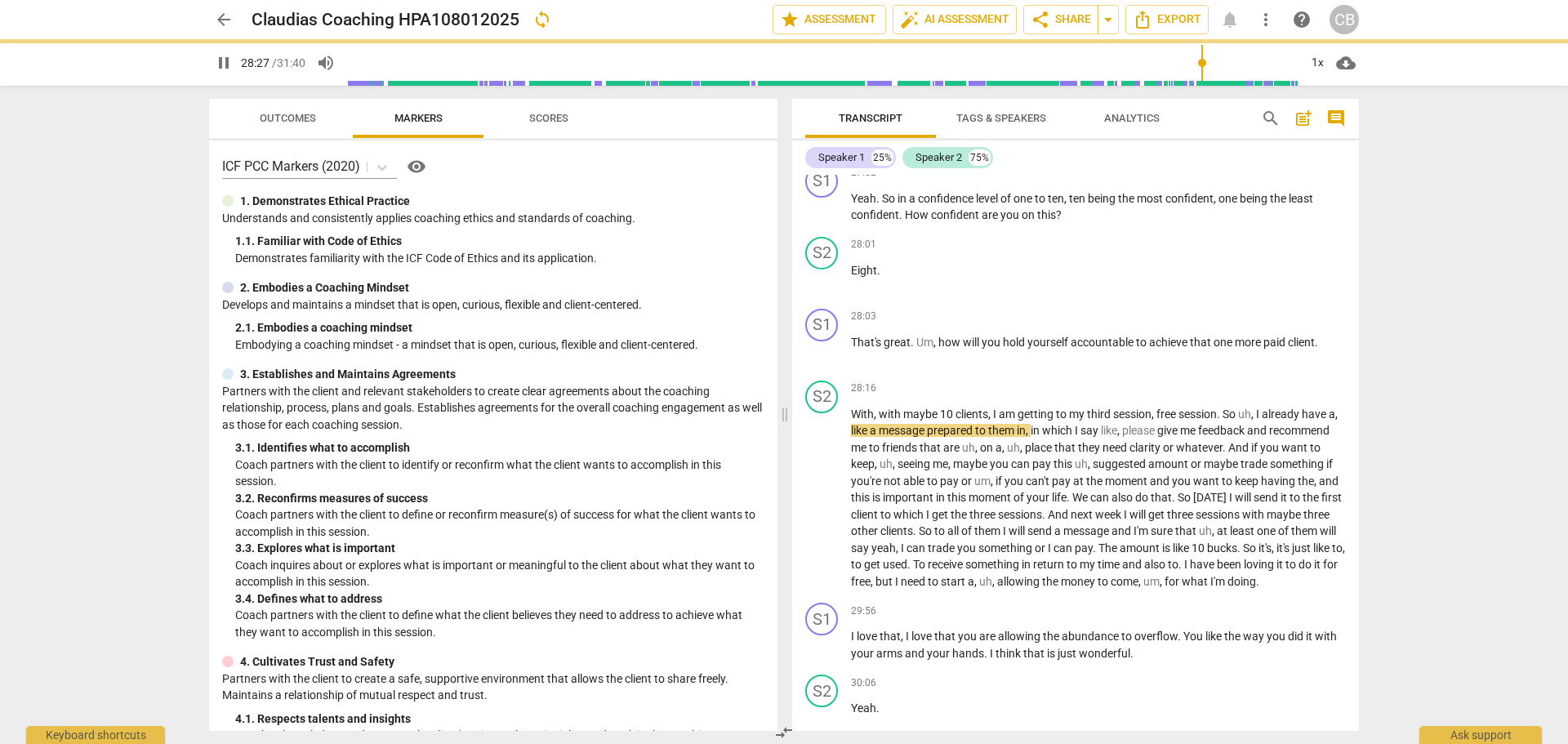
click at [1430, 428] on div "arrow_back Claudias Coaching HPA108012025 sync edit star Assessment auto_fix_hi…" at bounding box center [784, 372] width 1568 height 744
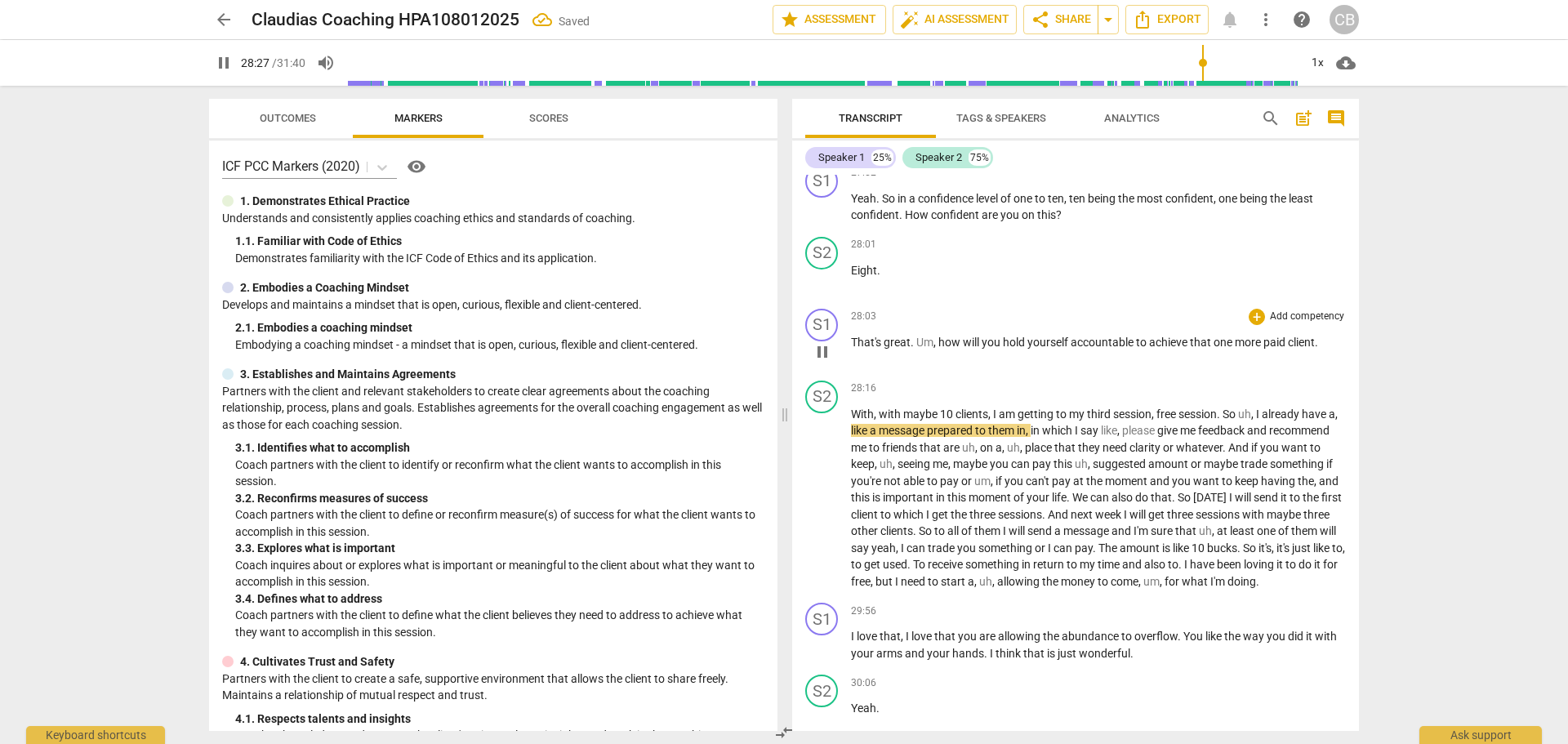
click at [1318, 349] on span "." at bounding box center [1317, 342] width 4 height 13
type input "1710"
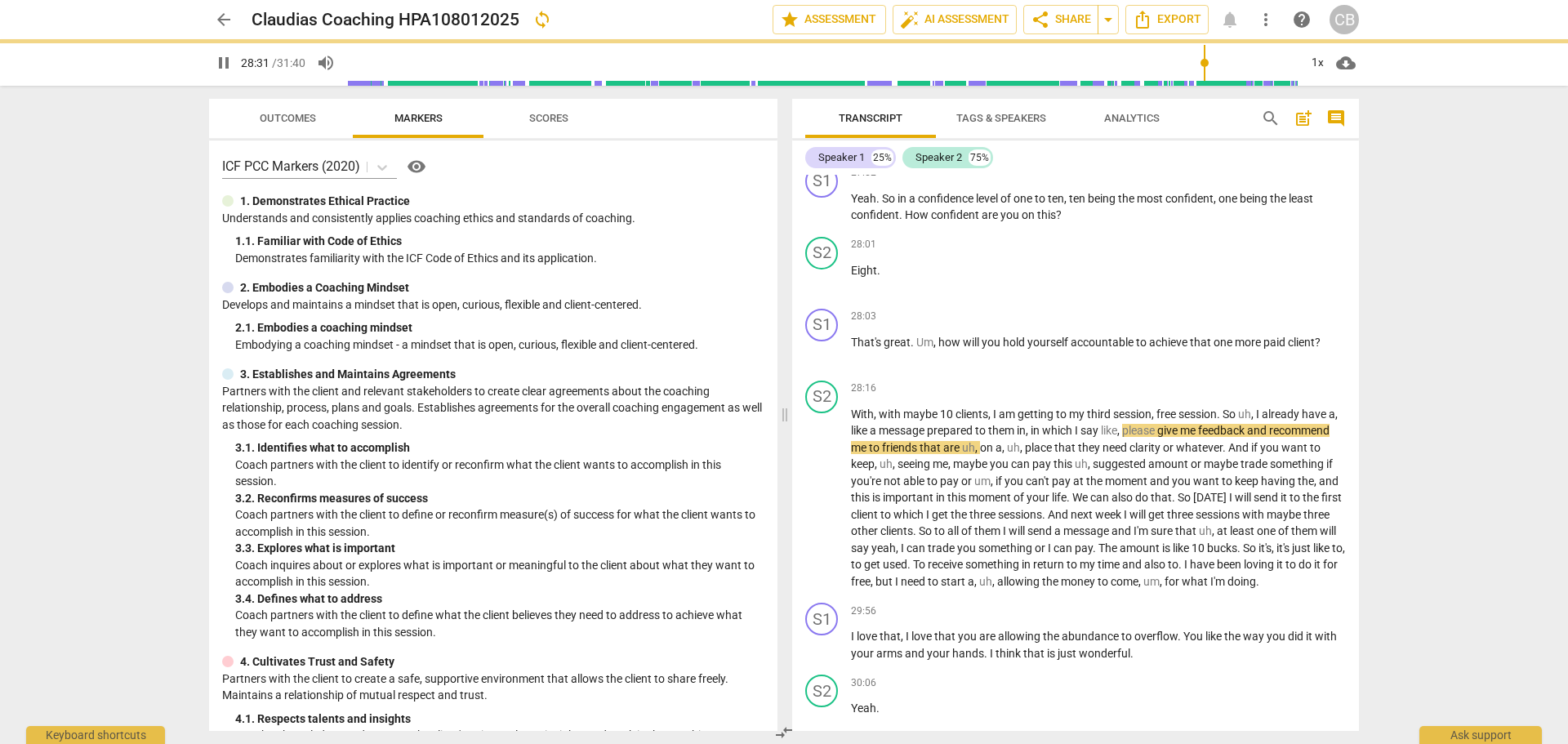
drag, startPoint x: 1484, startPoint y: 430, endPoint x: 1486, endPoint y: 440, distance: 10.2
click at [1485, 430] on div "arrow_back Claudias Coaching HPA108012025 sync edit star Assessment auto_fix_hi…" at bounding box center [784, 372] width 1568 height 744
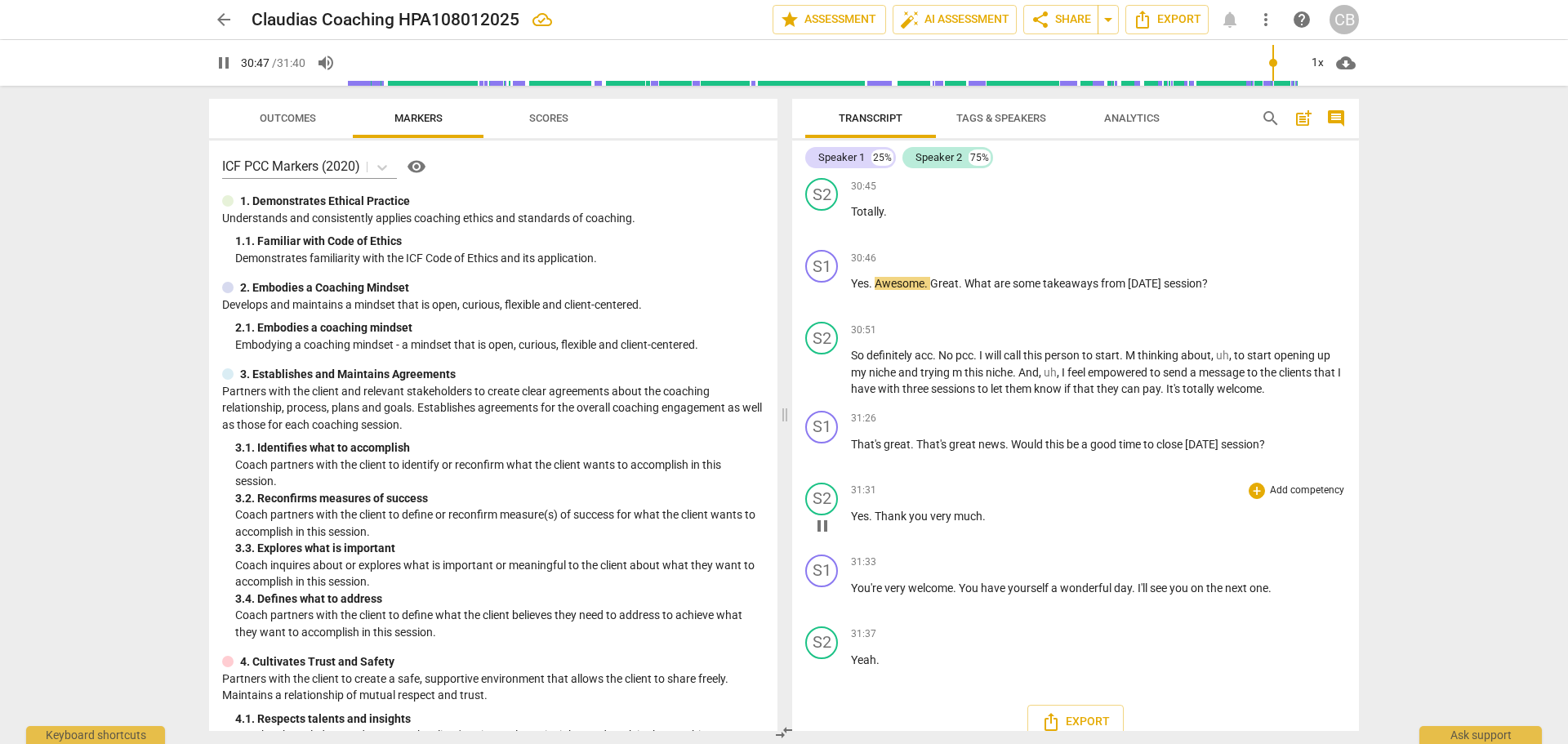
scroll to position [6142, 0]
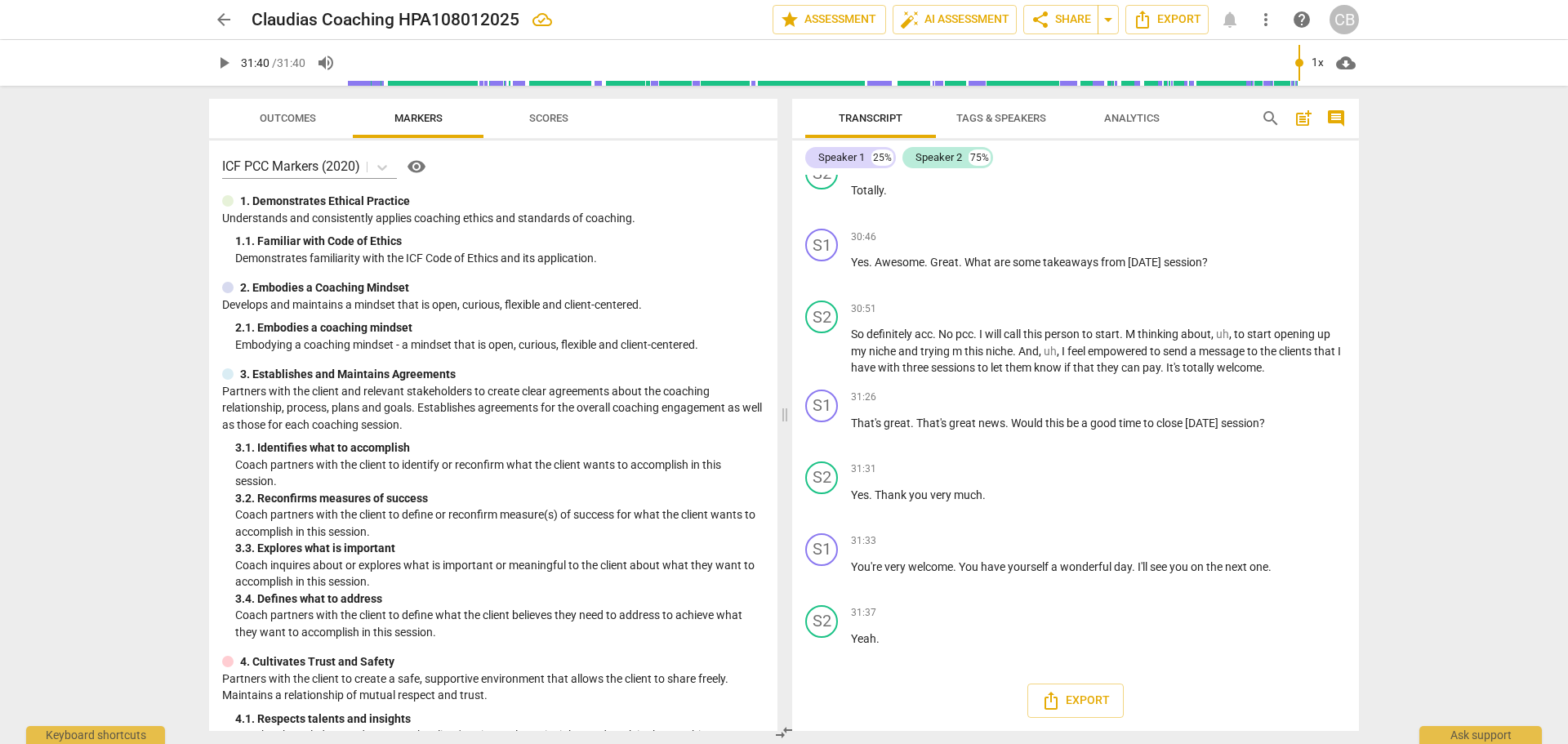
type input "1900"
click at [226, 20] on span "arrow_back" at bounding box center [223, 19] width 19 height 19
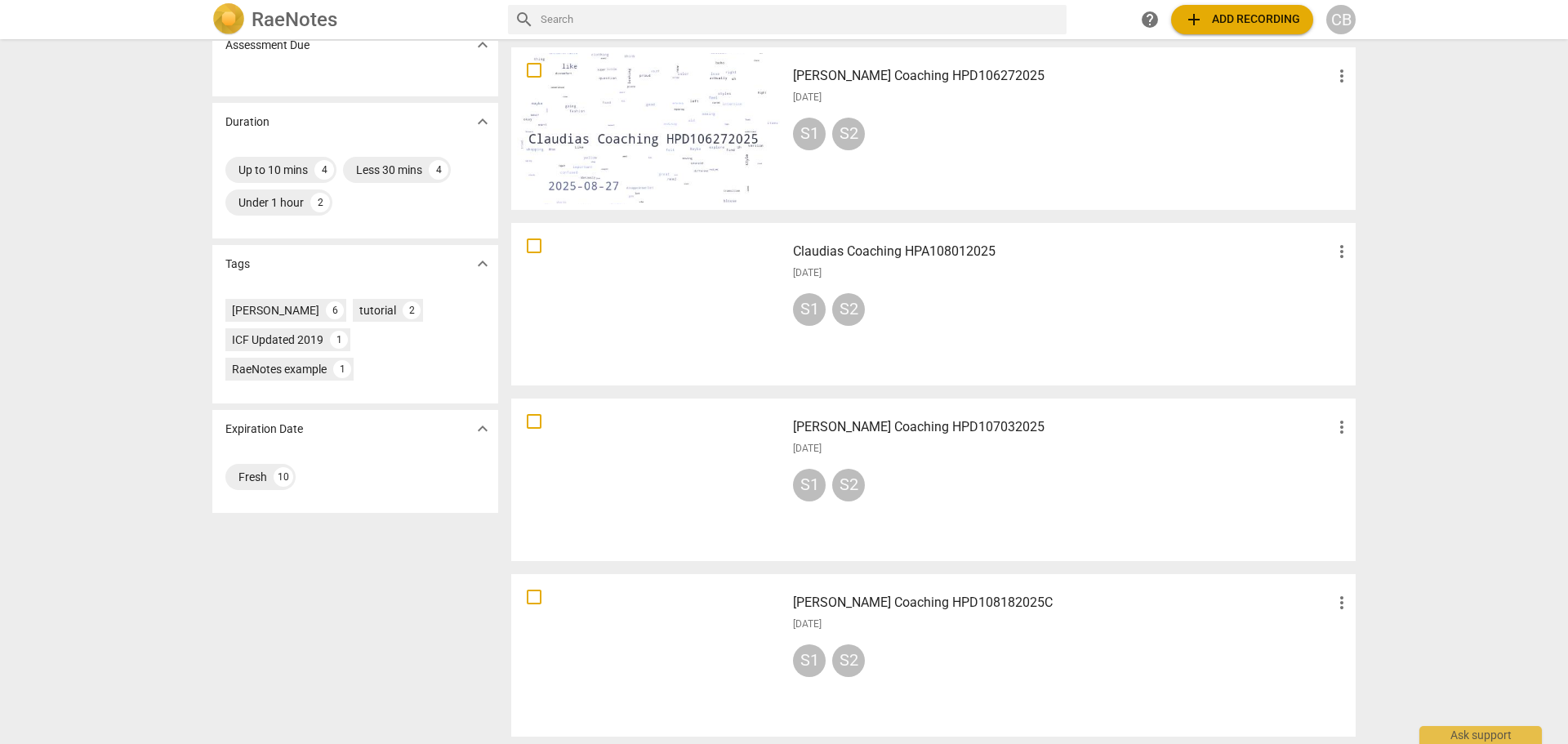
scroll to position [490, 0]
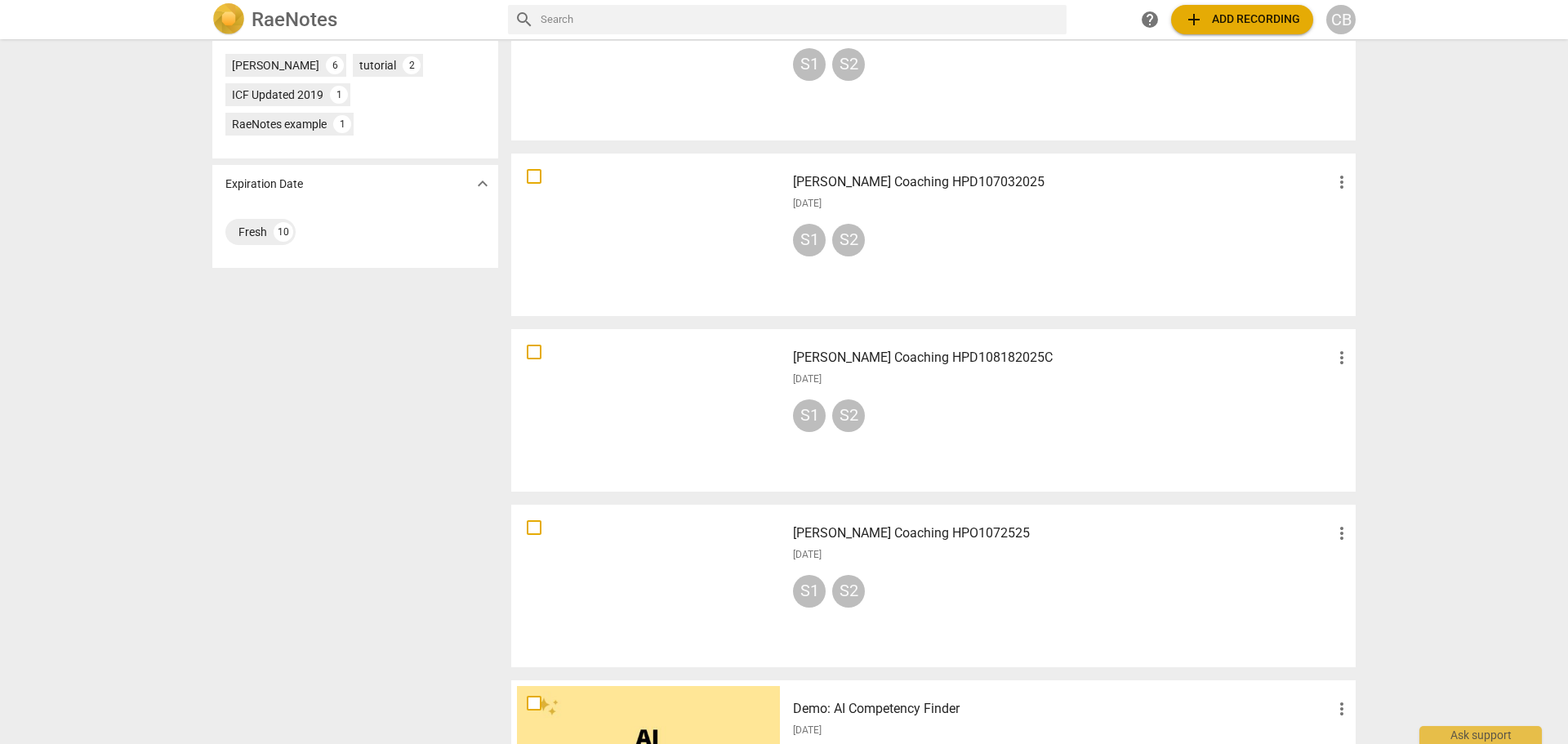
click at [960, 381] on div "[DATE]" at bounding box center [1072, 379] width 559 height 14
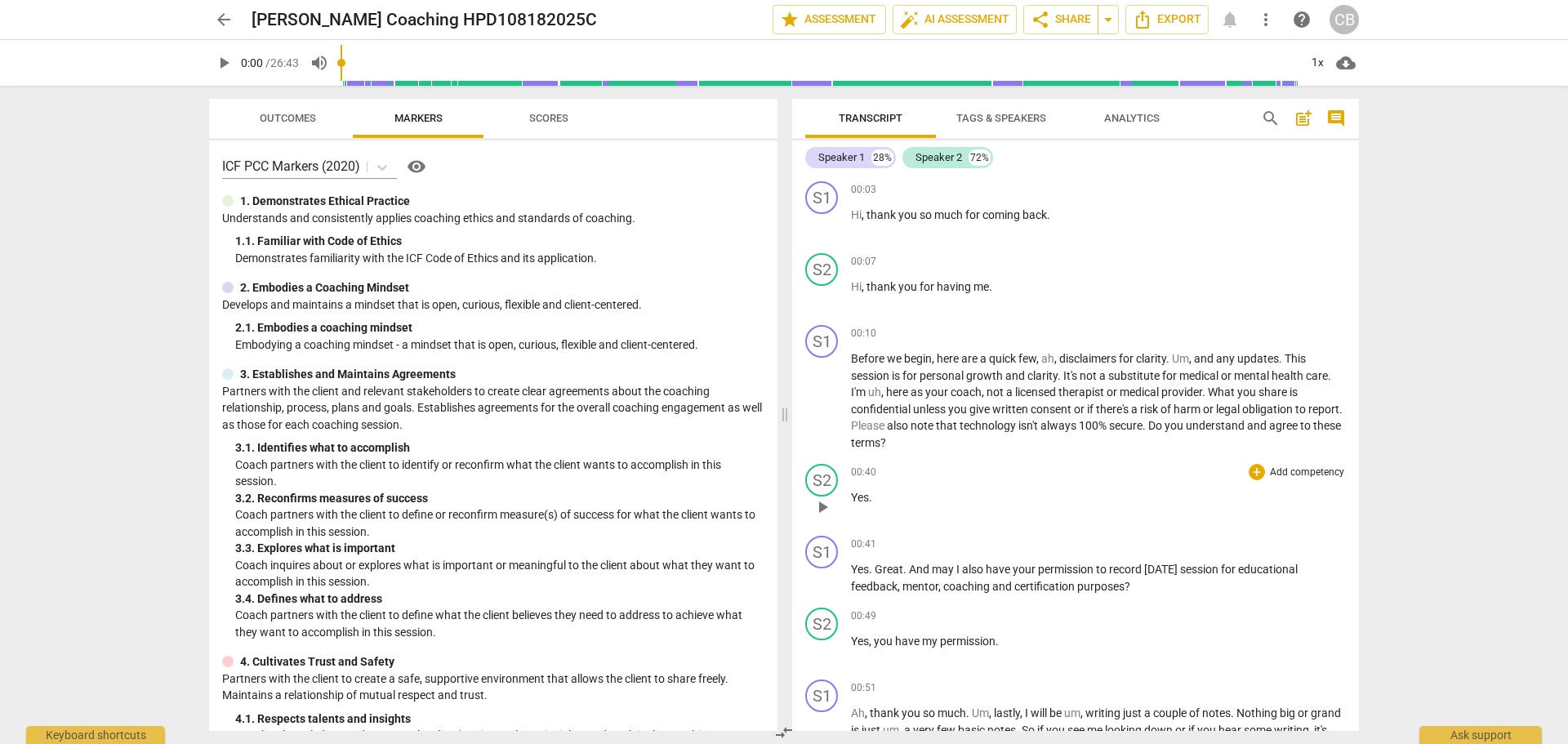
scroll to position [245, 0]
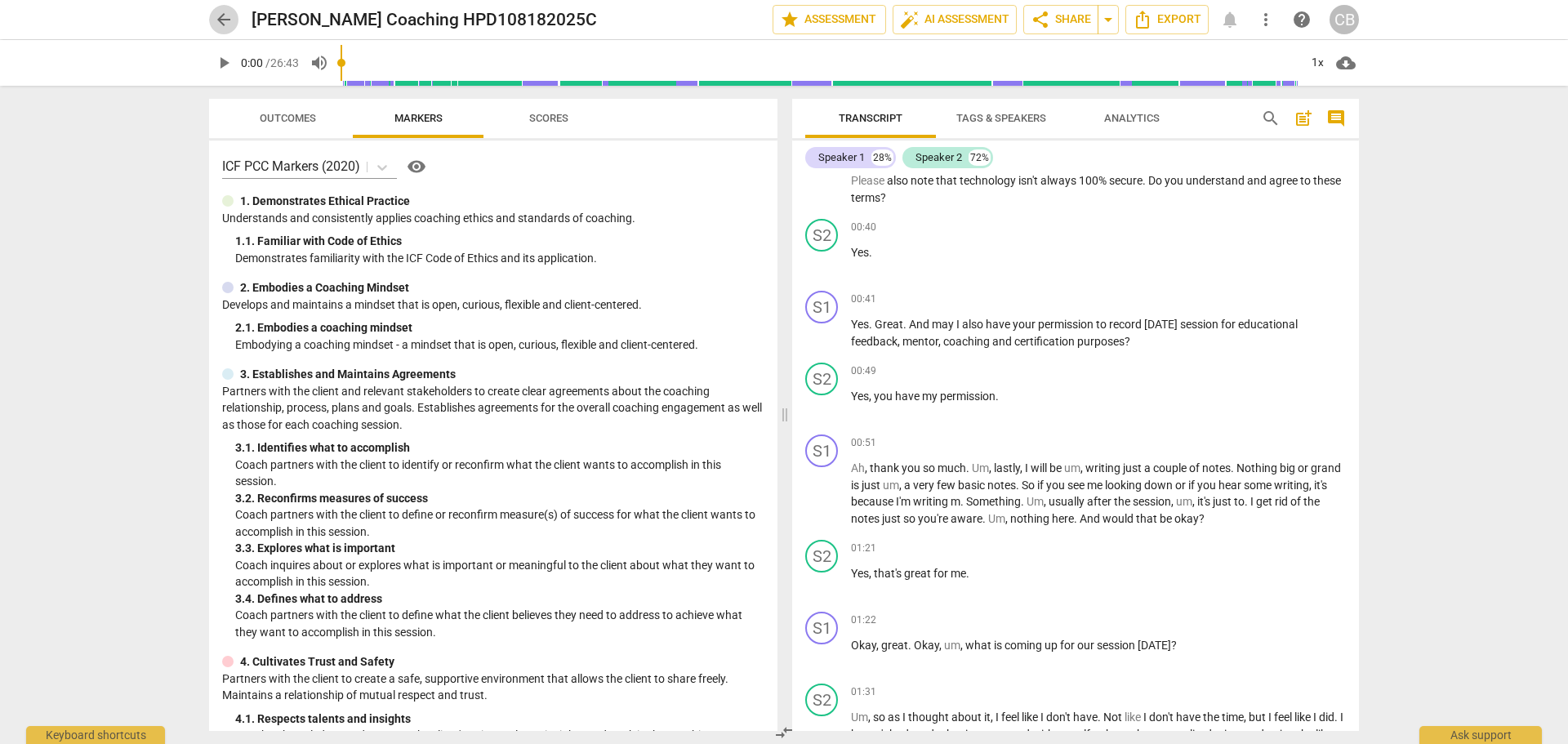
click at [229, 20] on span "arrow_back" at bounding box center [223, 19] width 19 height 19
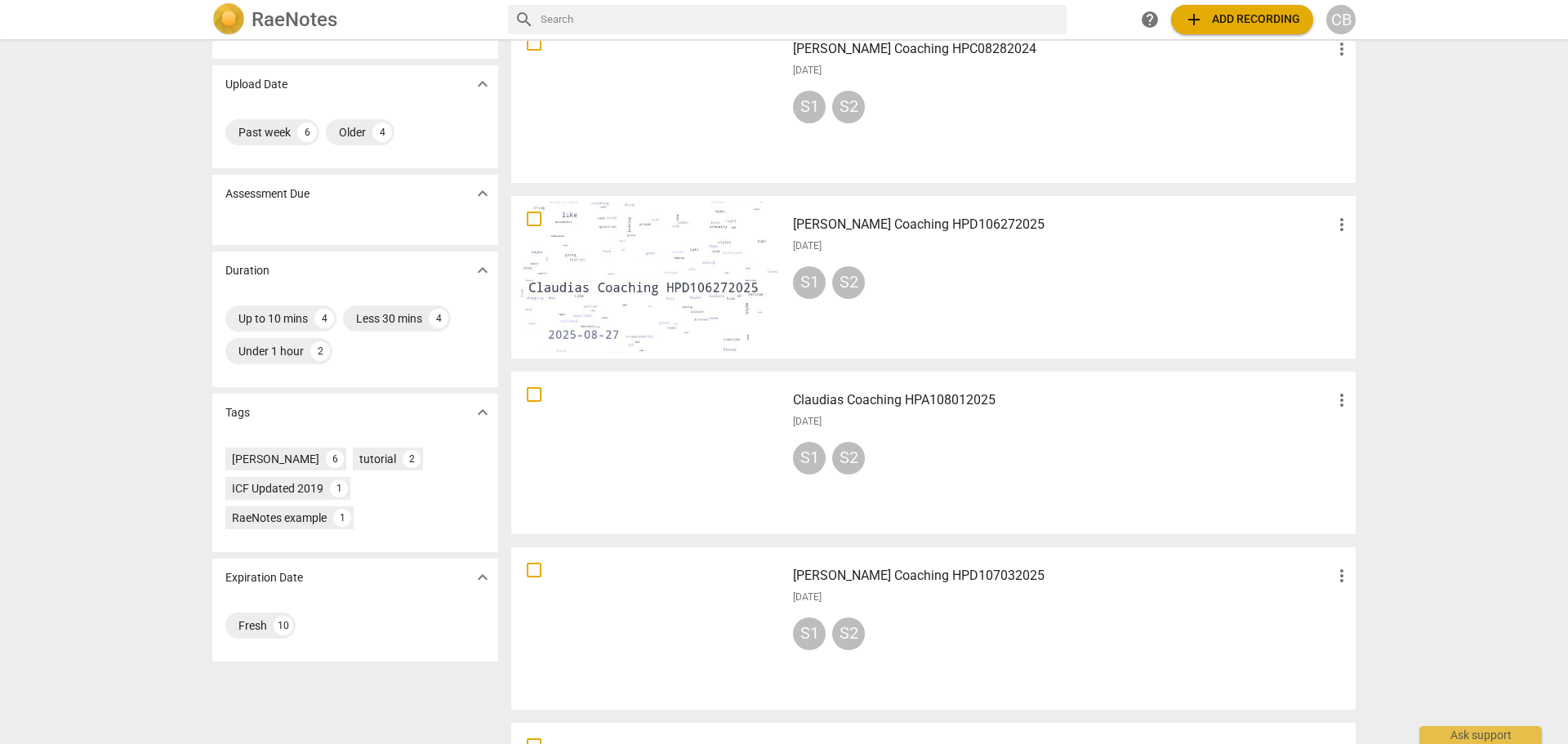
scroll to position [245, 0]
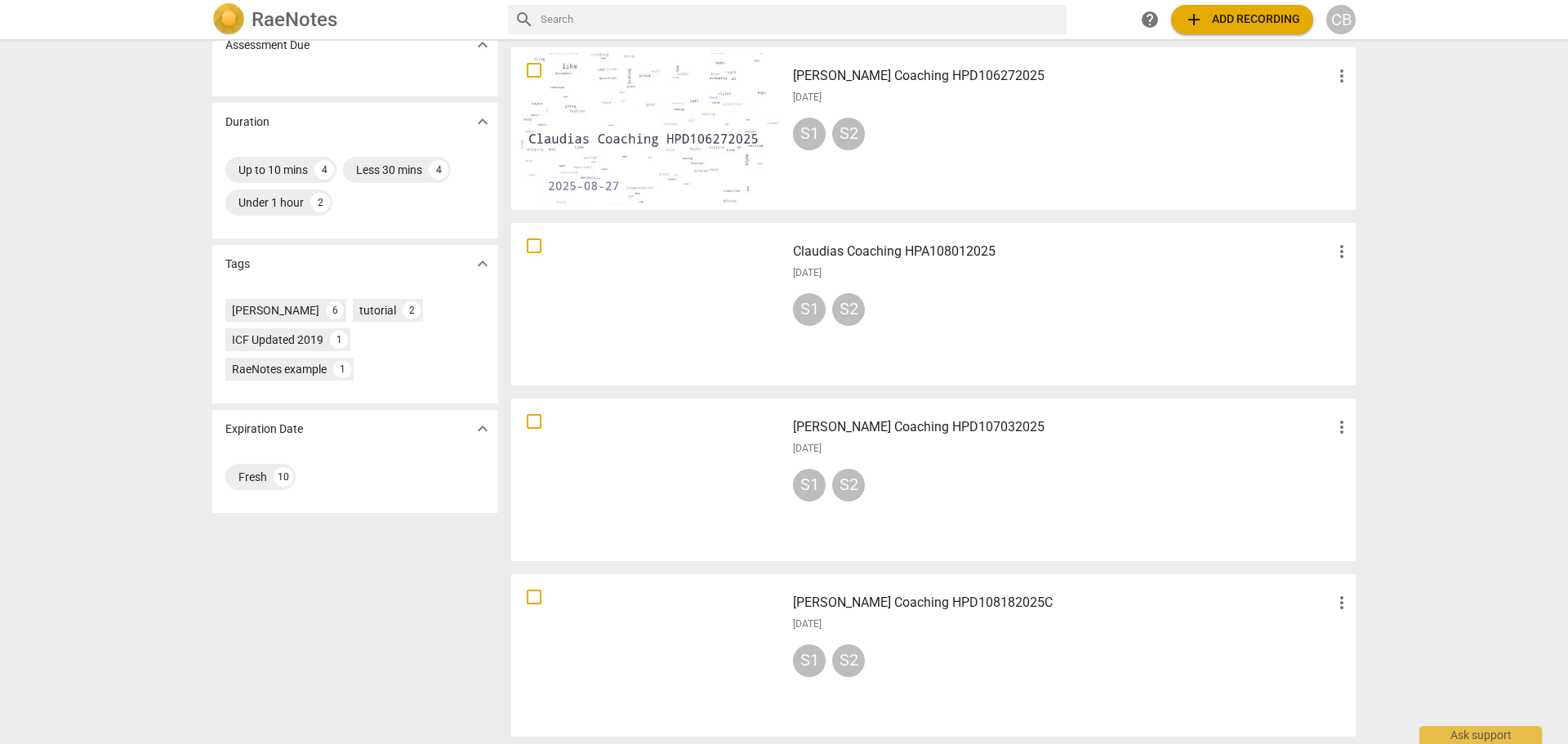
click at [953, 445] on div "[DATE]" at bounding box center [1072, 449] width 559 height 14
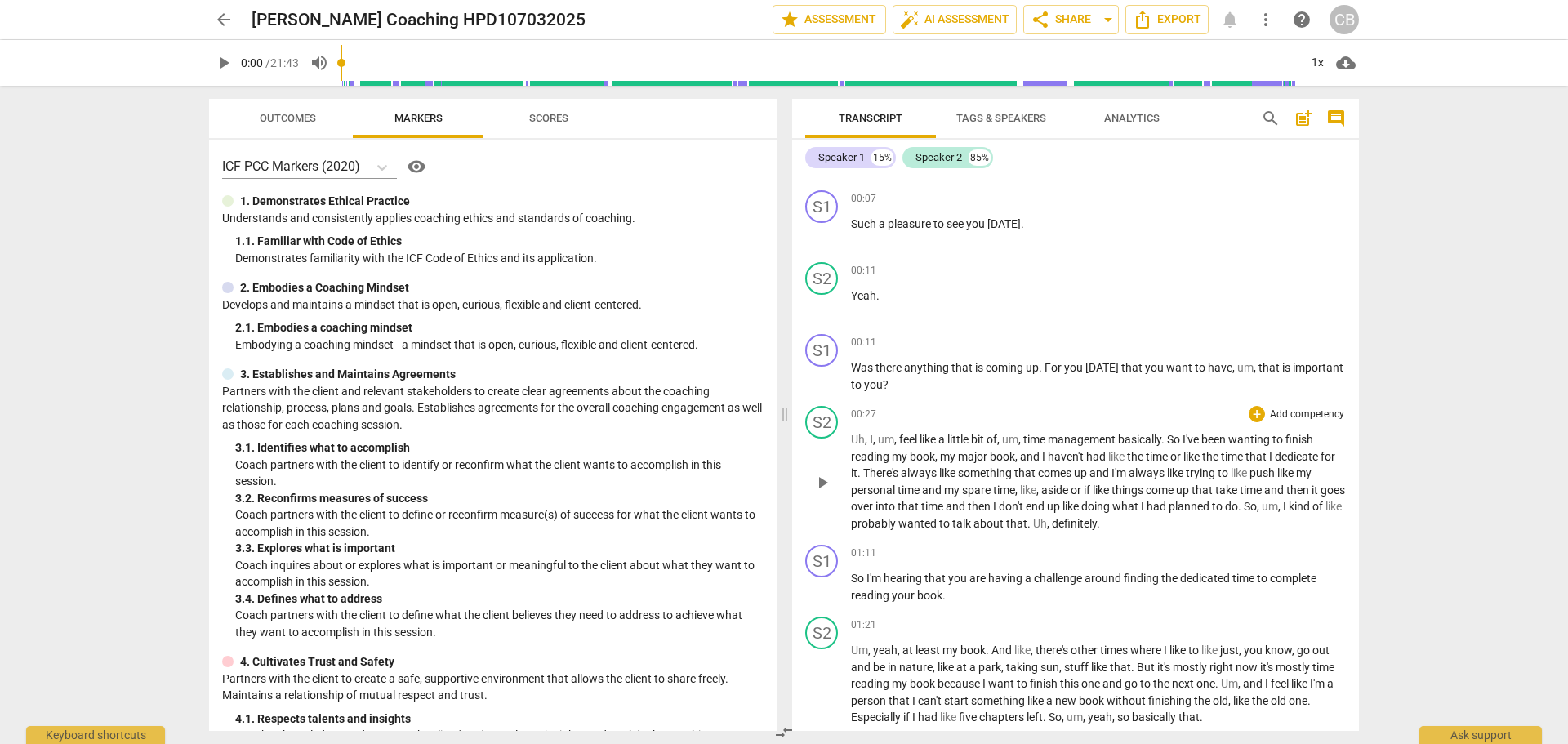
scroll to position [245, 0]
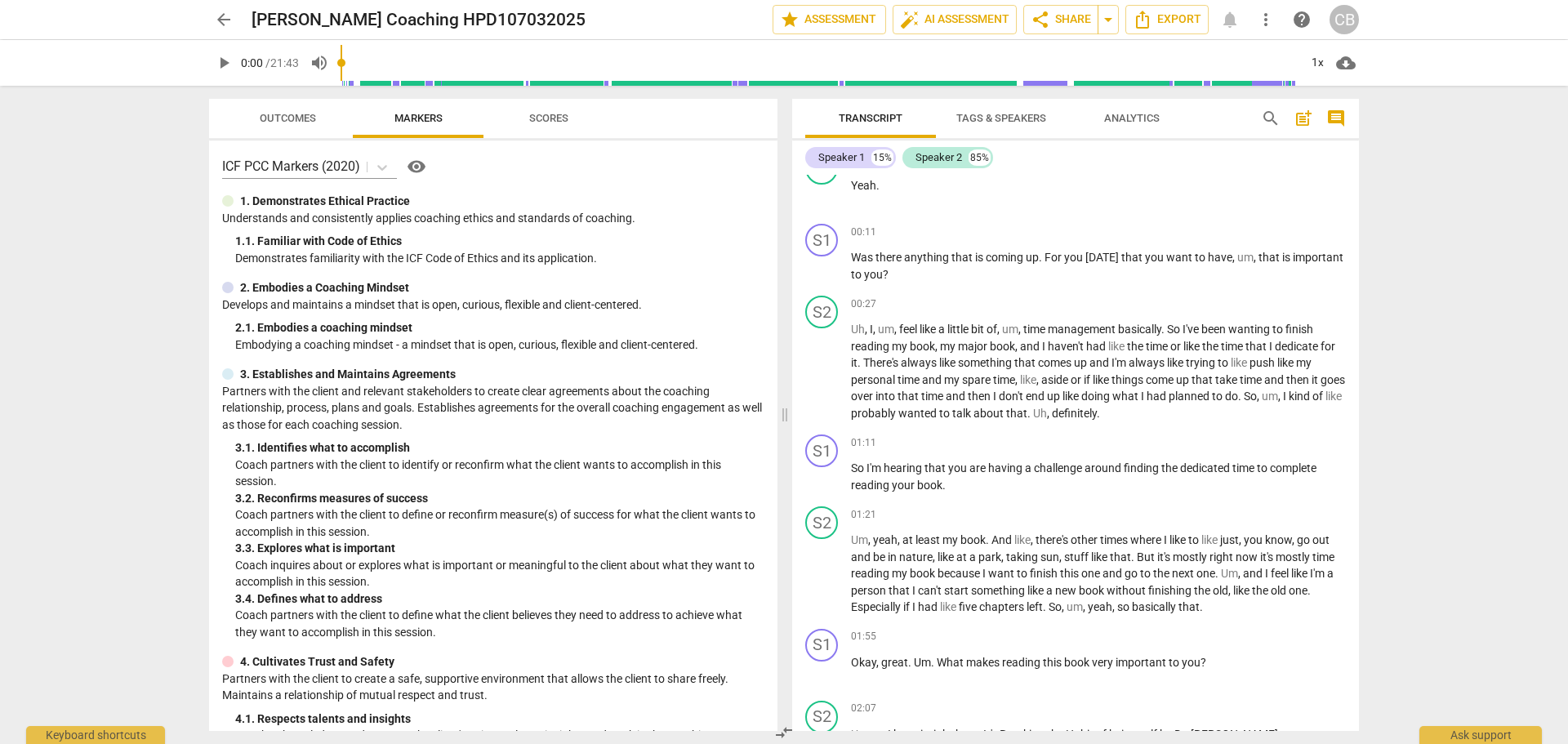
click at [222, 22] on span "arrow_back" at bounding box center [223, 19] width 19 height 19
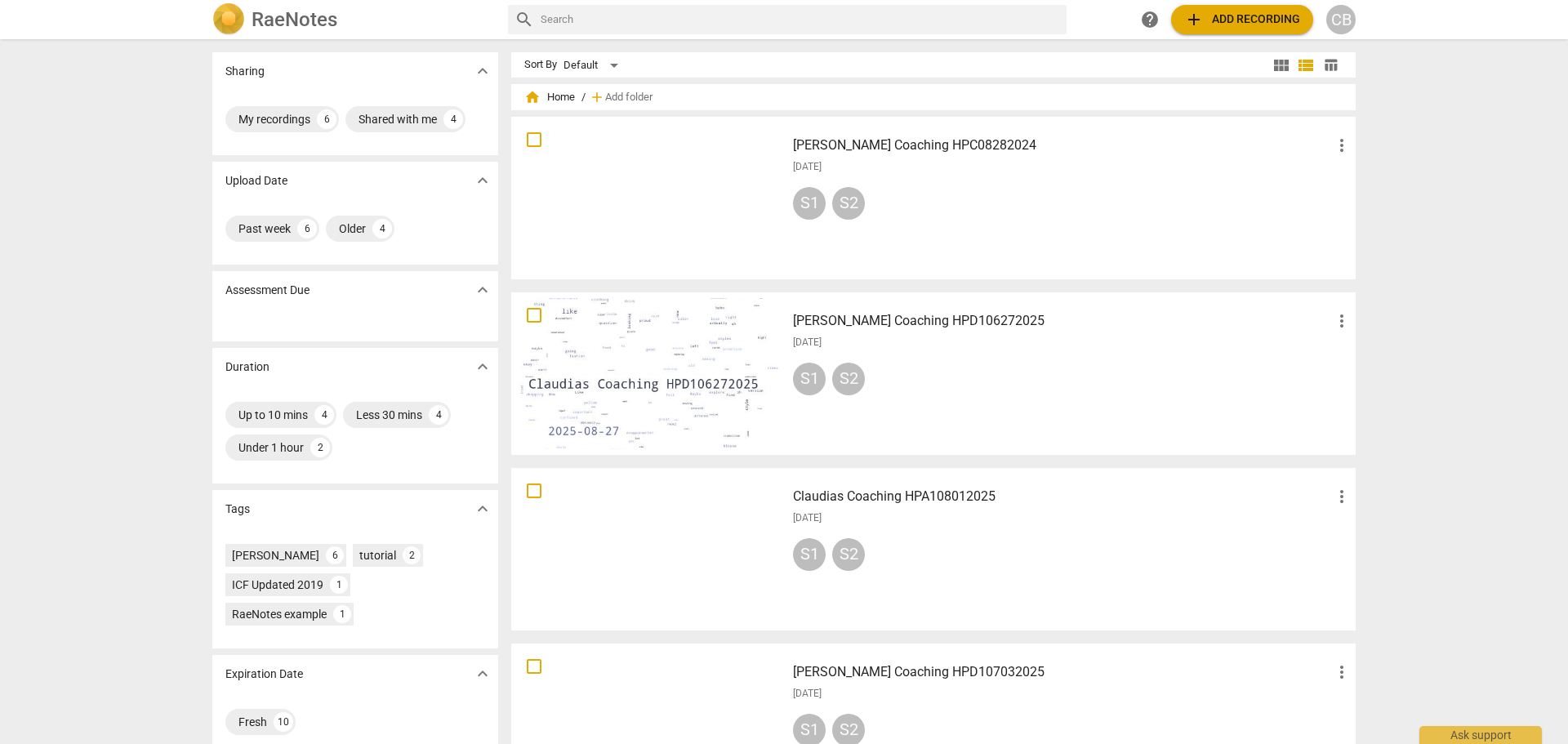
click at [944, 345] on div "[DATE]" at bounding box center [1072, 343] width 559 height 14
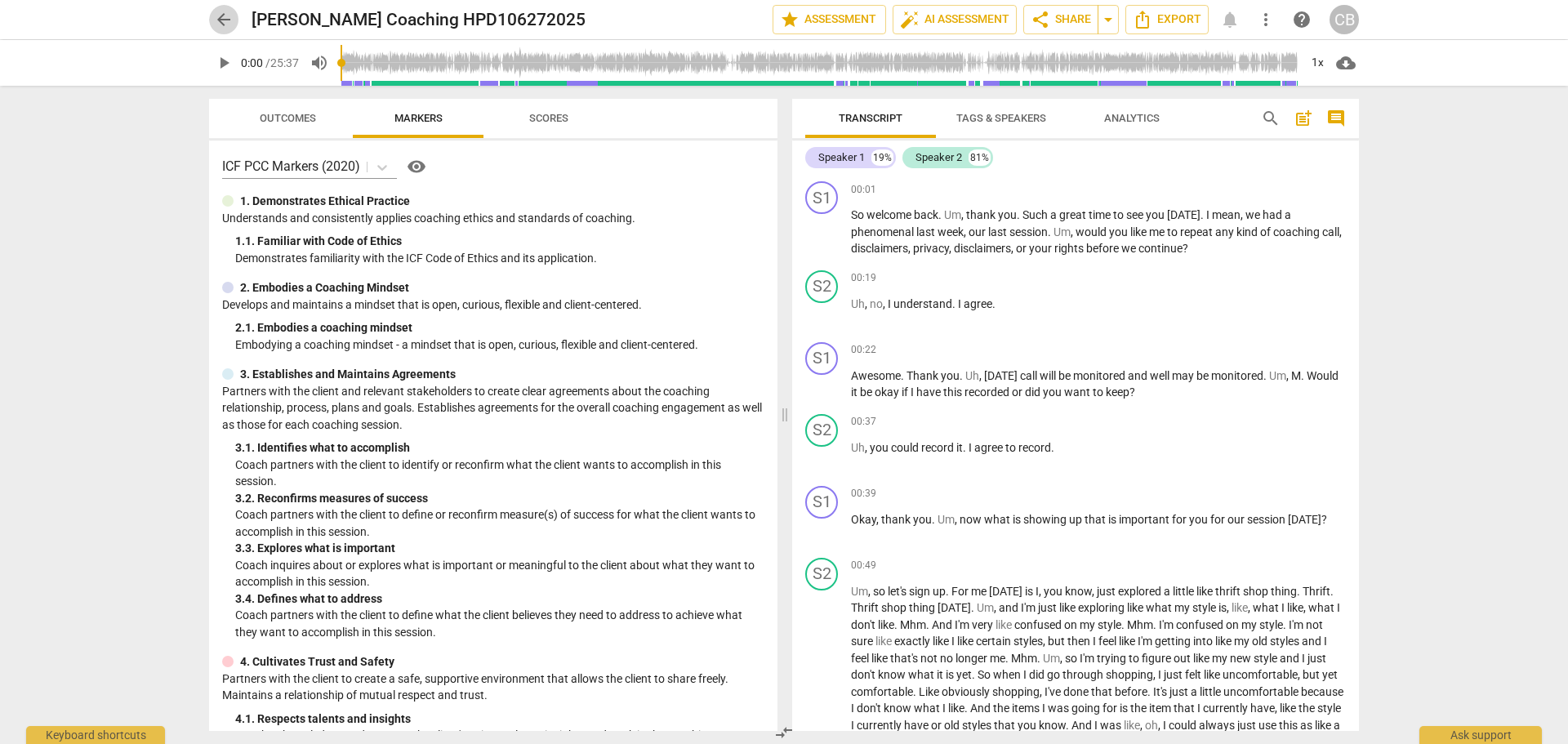
click at [230, 20] on span "arrow_back" at bounding box center [223, 19] width 19 height 19
